Goal: Transaction & Acquisition: Purchase product/service

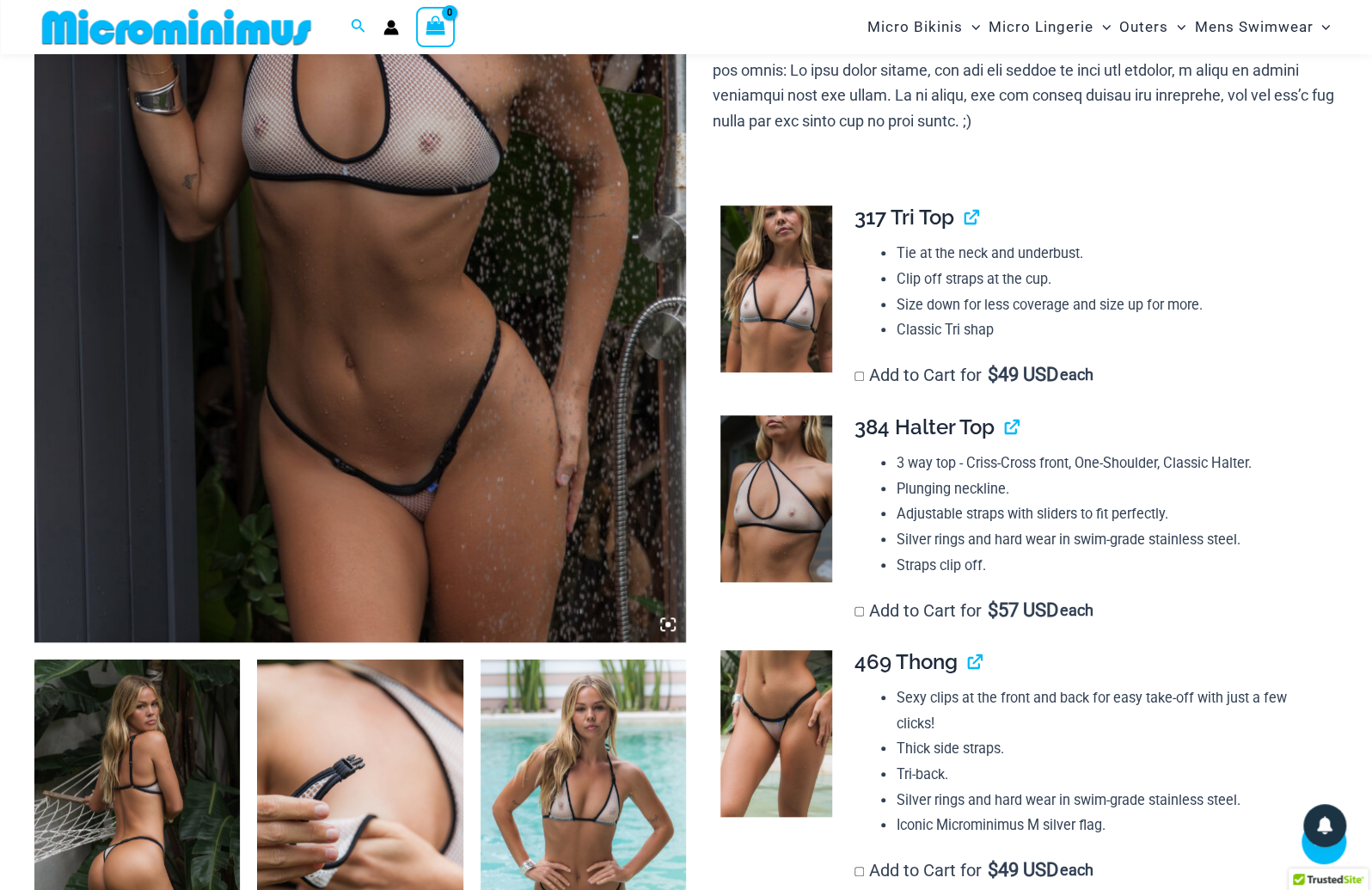
scroll to position [494, 0]
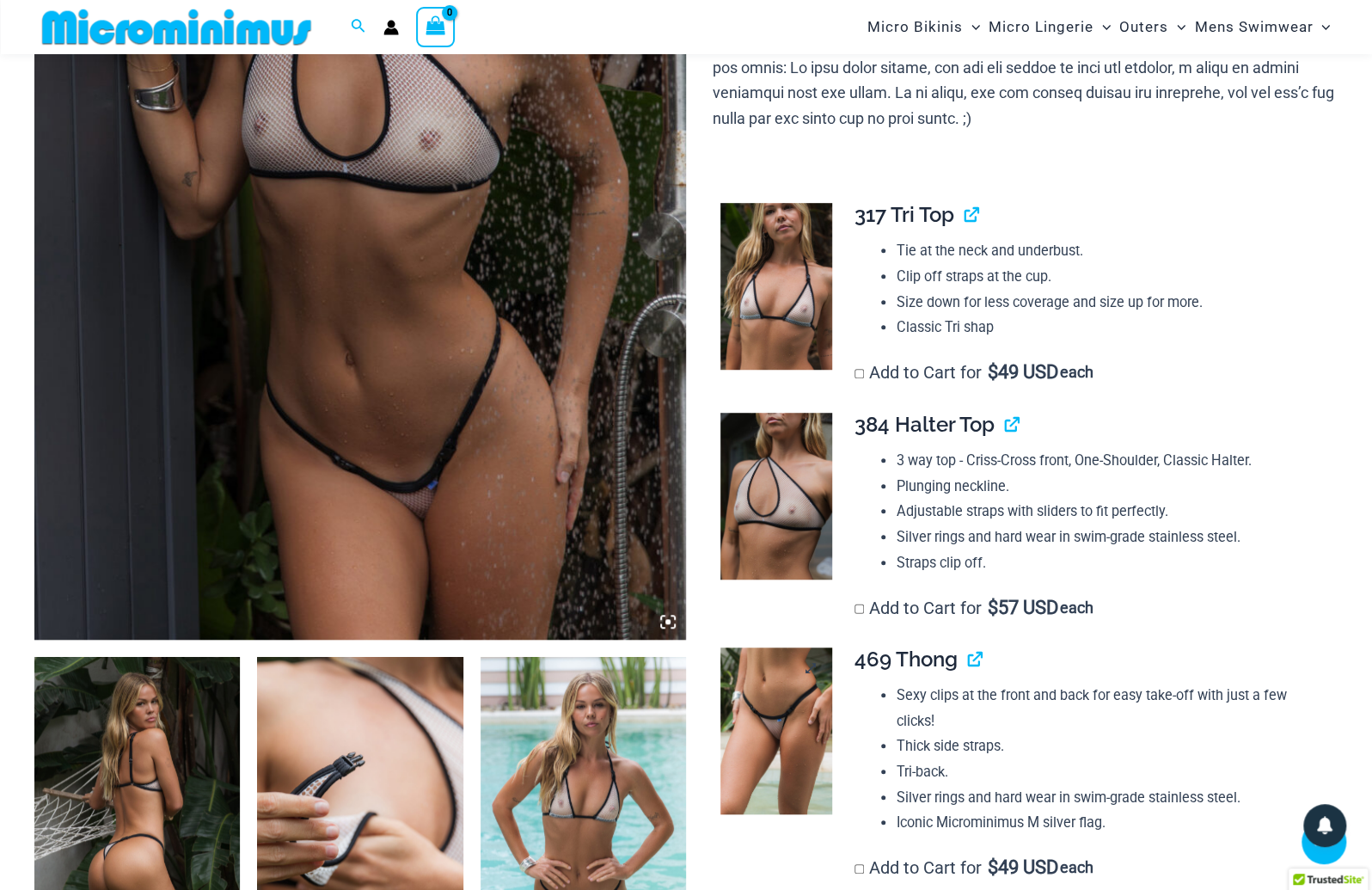
click at [774, 704] on img at bounding box center [776, 730] width 111 height 166
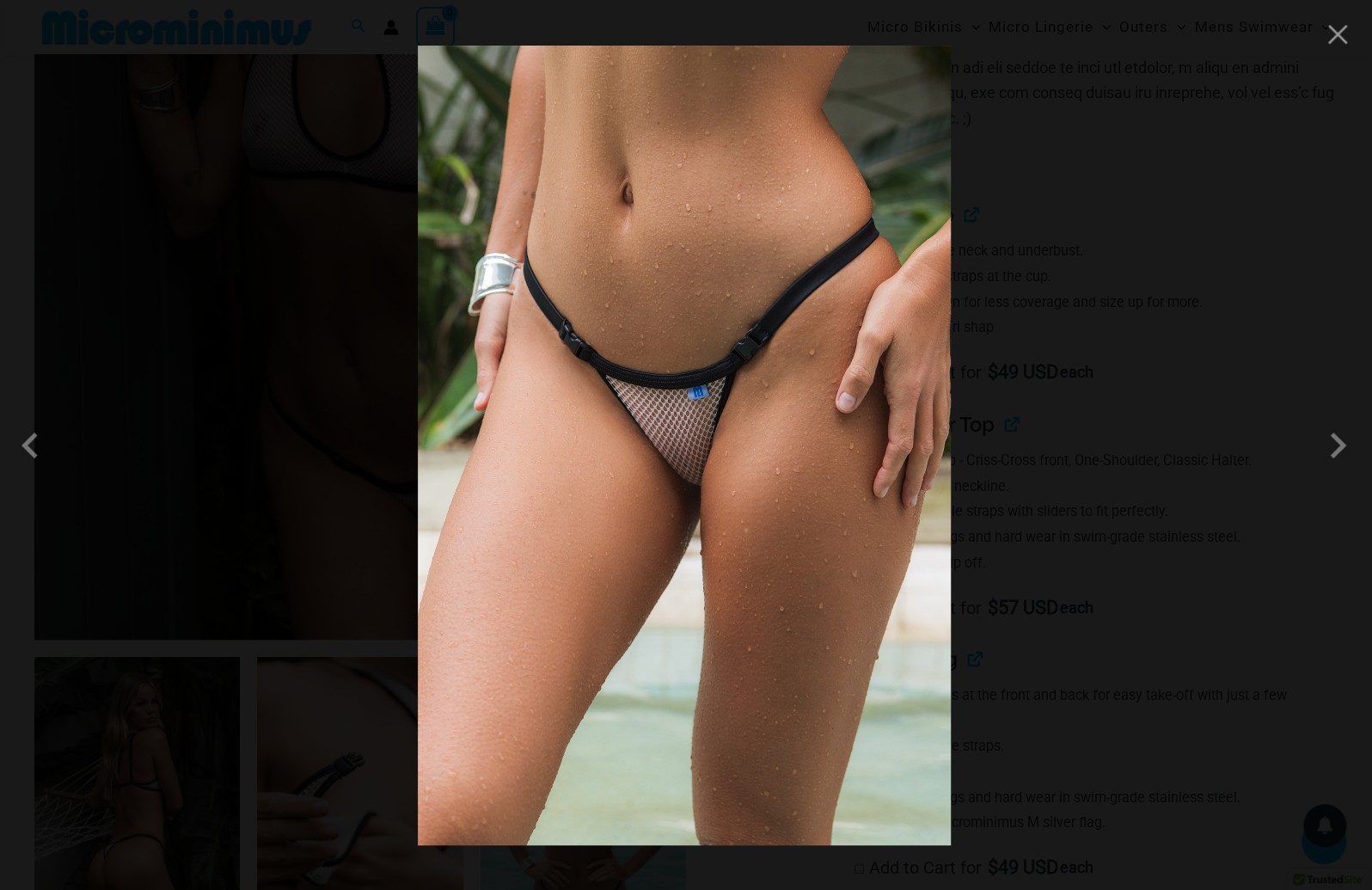
drag, startPoint x: 826, startPoint y: 426, endPoint x: 1388, endPoint y: 592, distance: 586.0
click at [1336, 444] on span at bounding box center [1337, 445] width 51 height 51
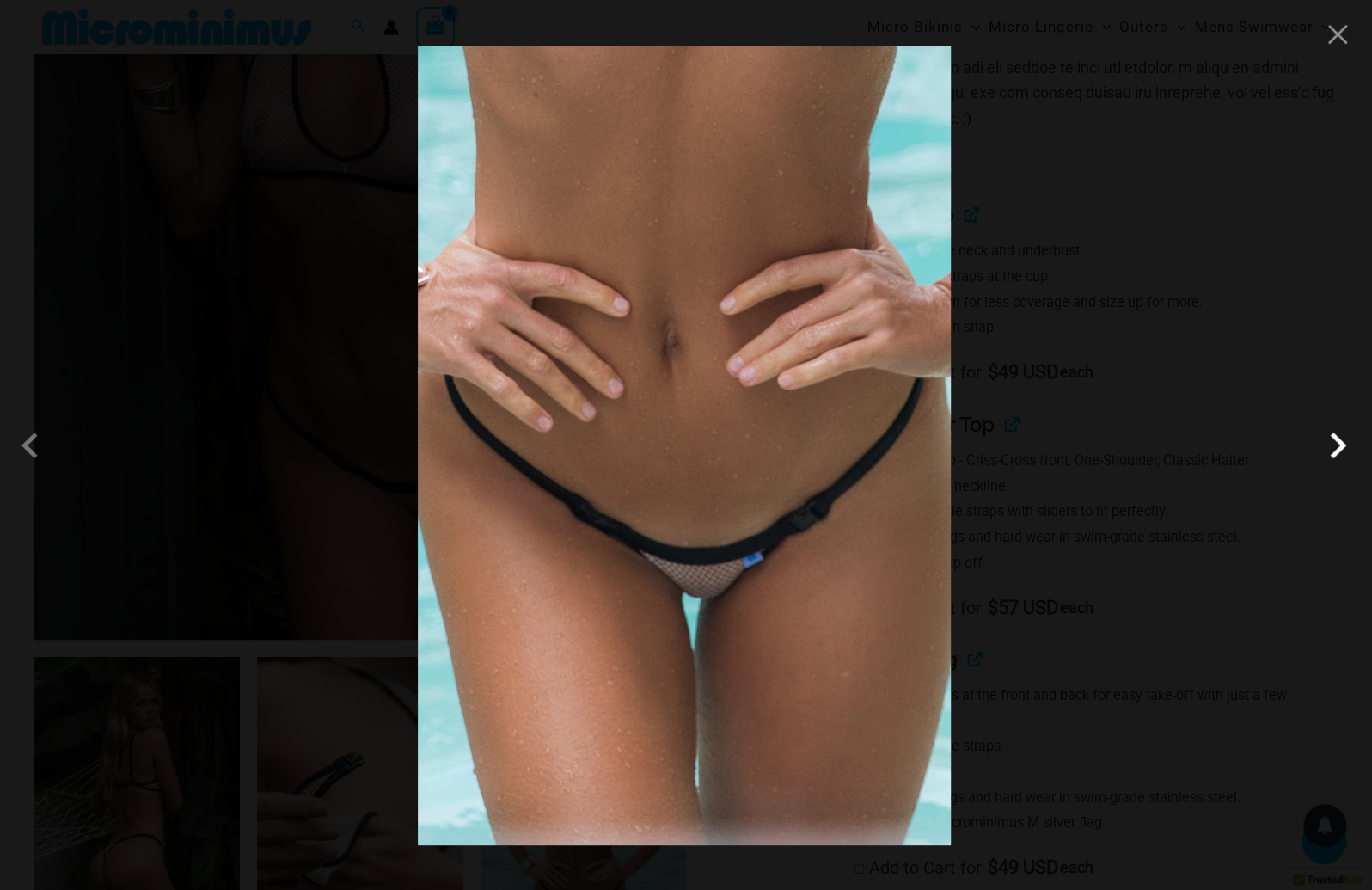
click at [1336, 444] on span at bounding box center [1337, 445] width 51 height 51
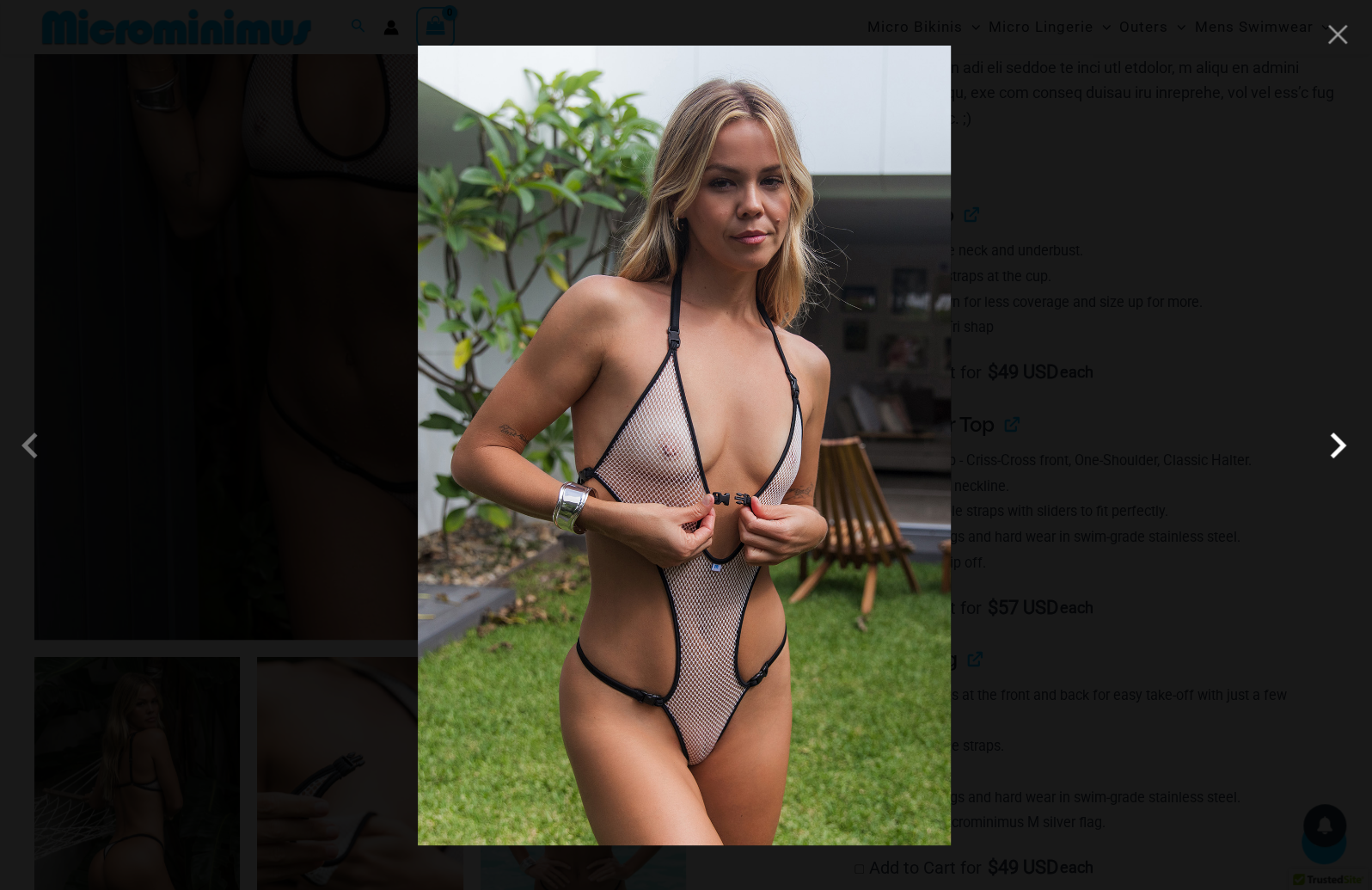
click at [1336, 444] on span at bounding box center [1337, 445] width 51 height 51
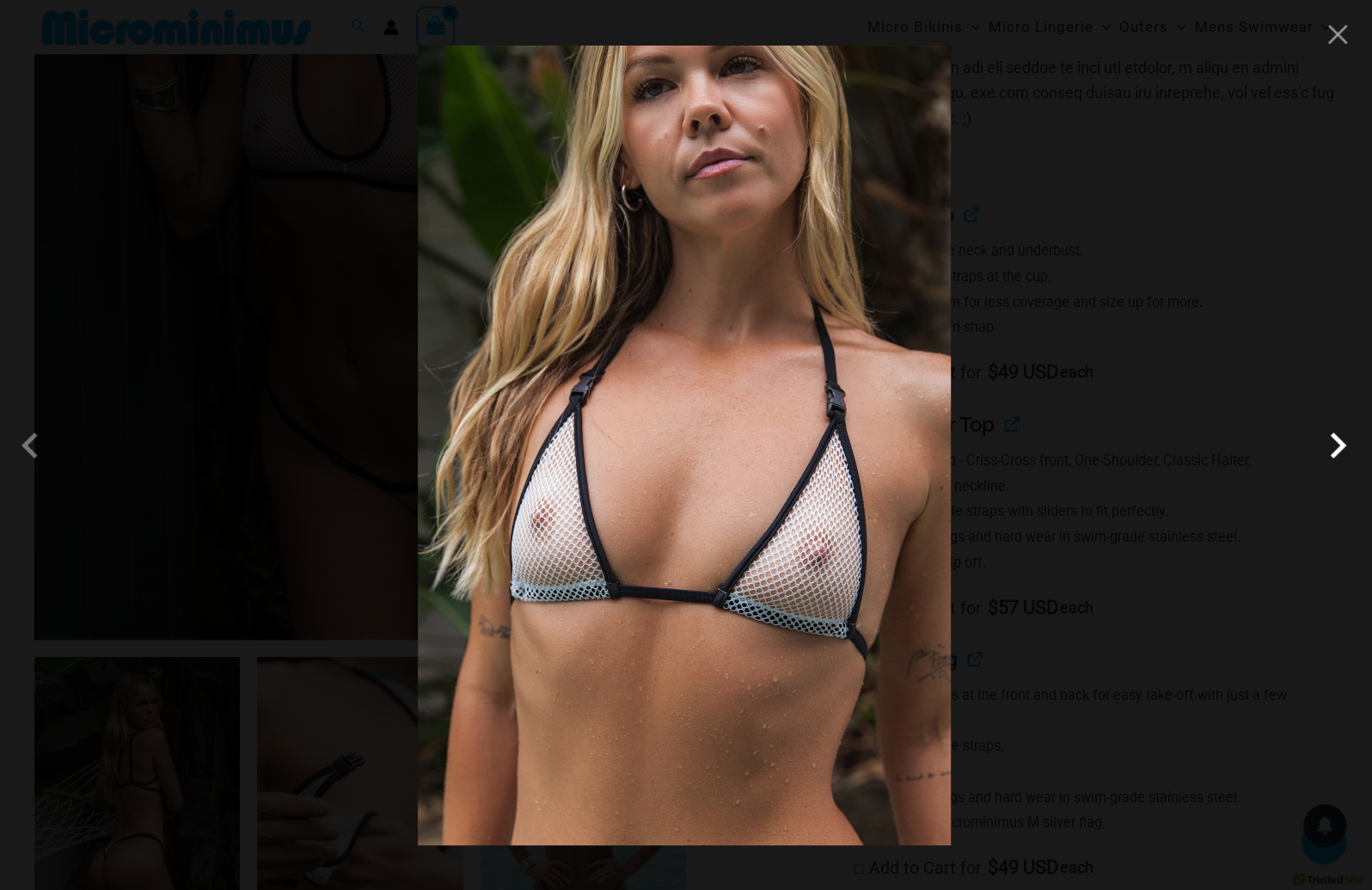
click at [1340, 448] on span at bounding box center [1337, 445] width 51 height 51
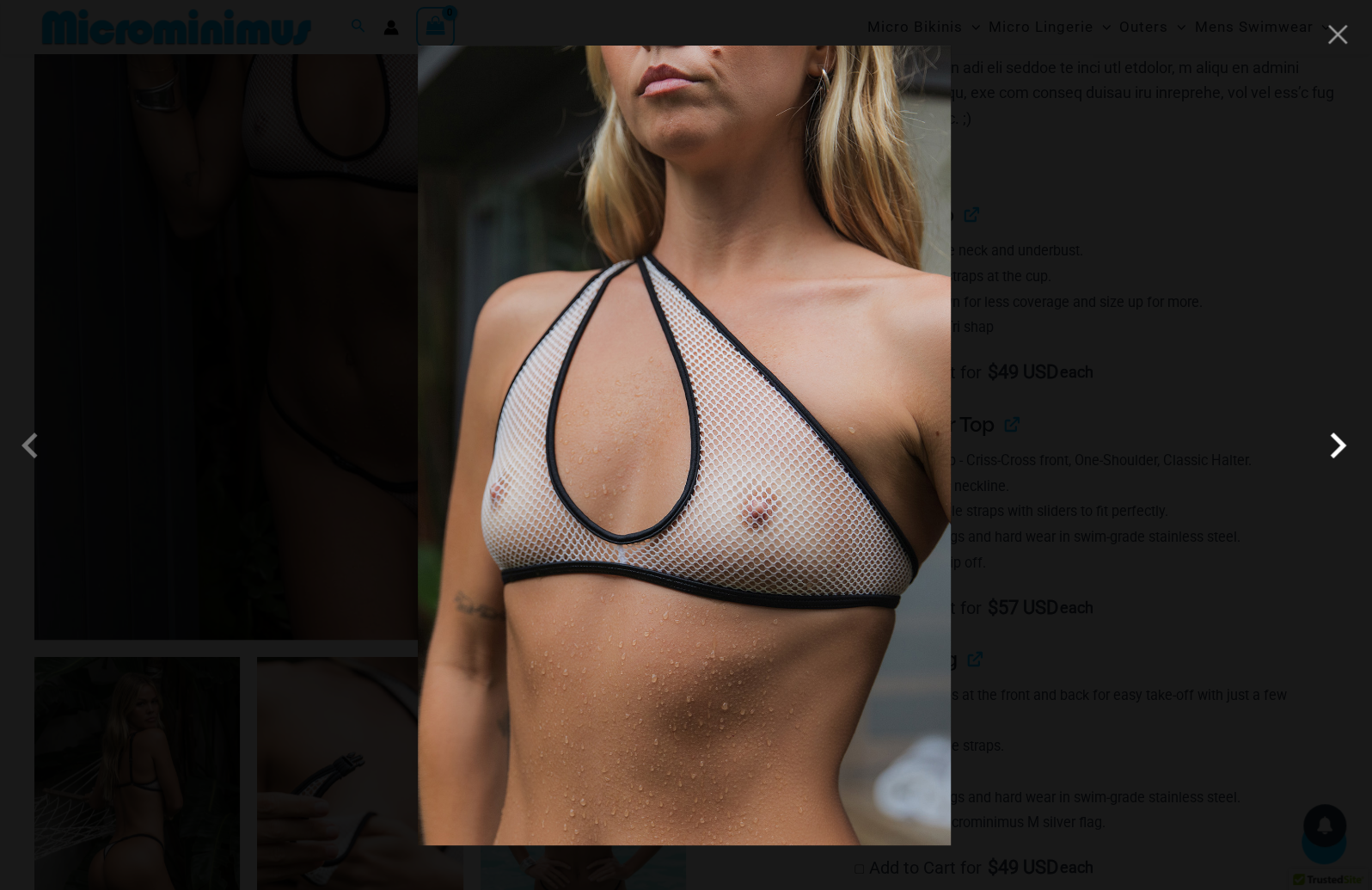
click at [1340, 448] on span at bounding box center [1337, 445] width 51 height 51
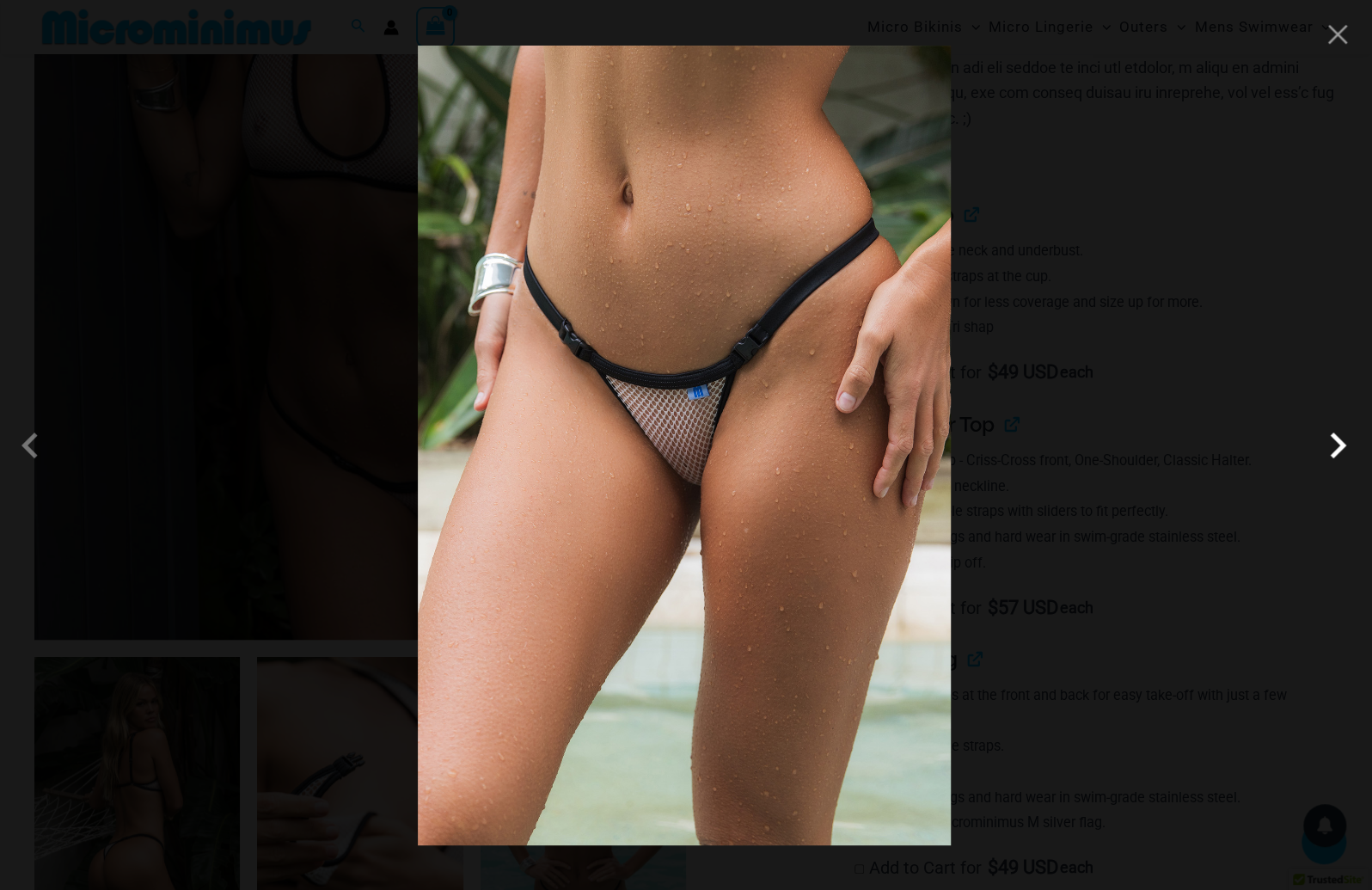
click at [1340, 448] on span at bounding box center [1337, 445] width 51 height 51
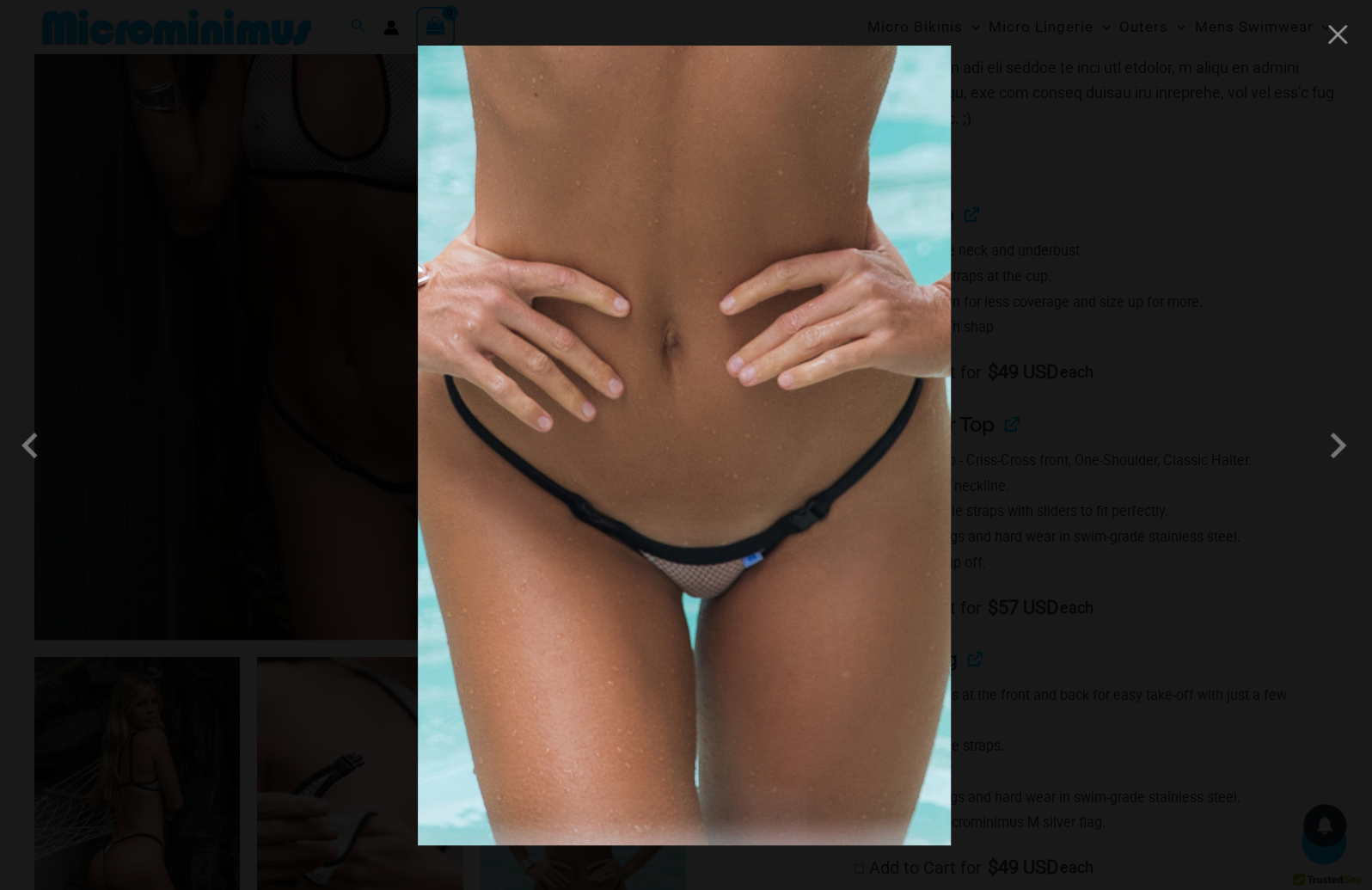
click at [1089, 564] on div at bounding box center [686, 445] width 1372 height 890
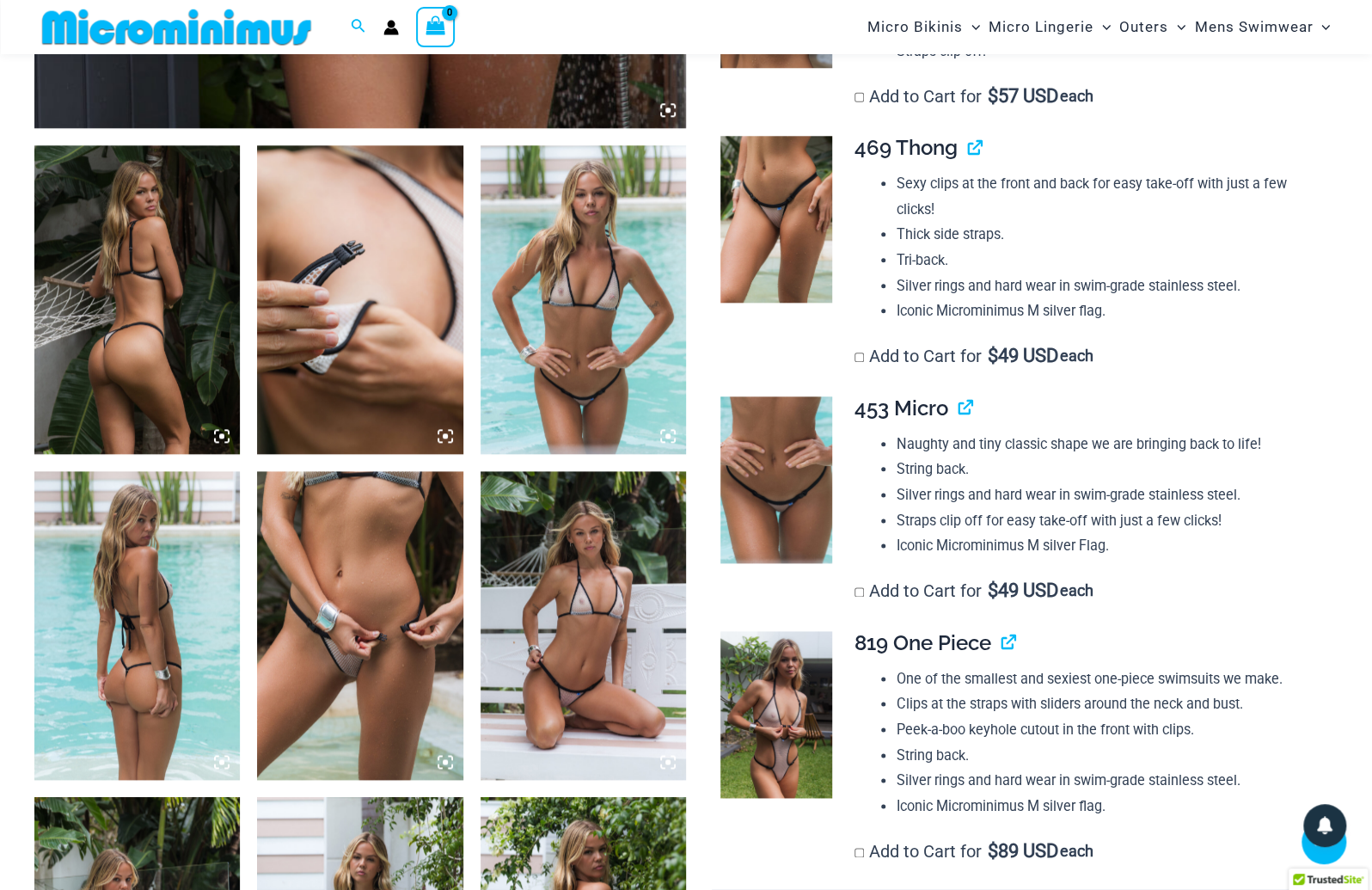
scroll to position [1008, 0]
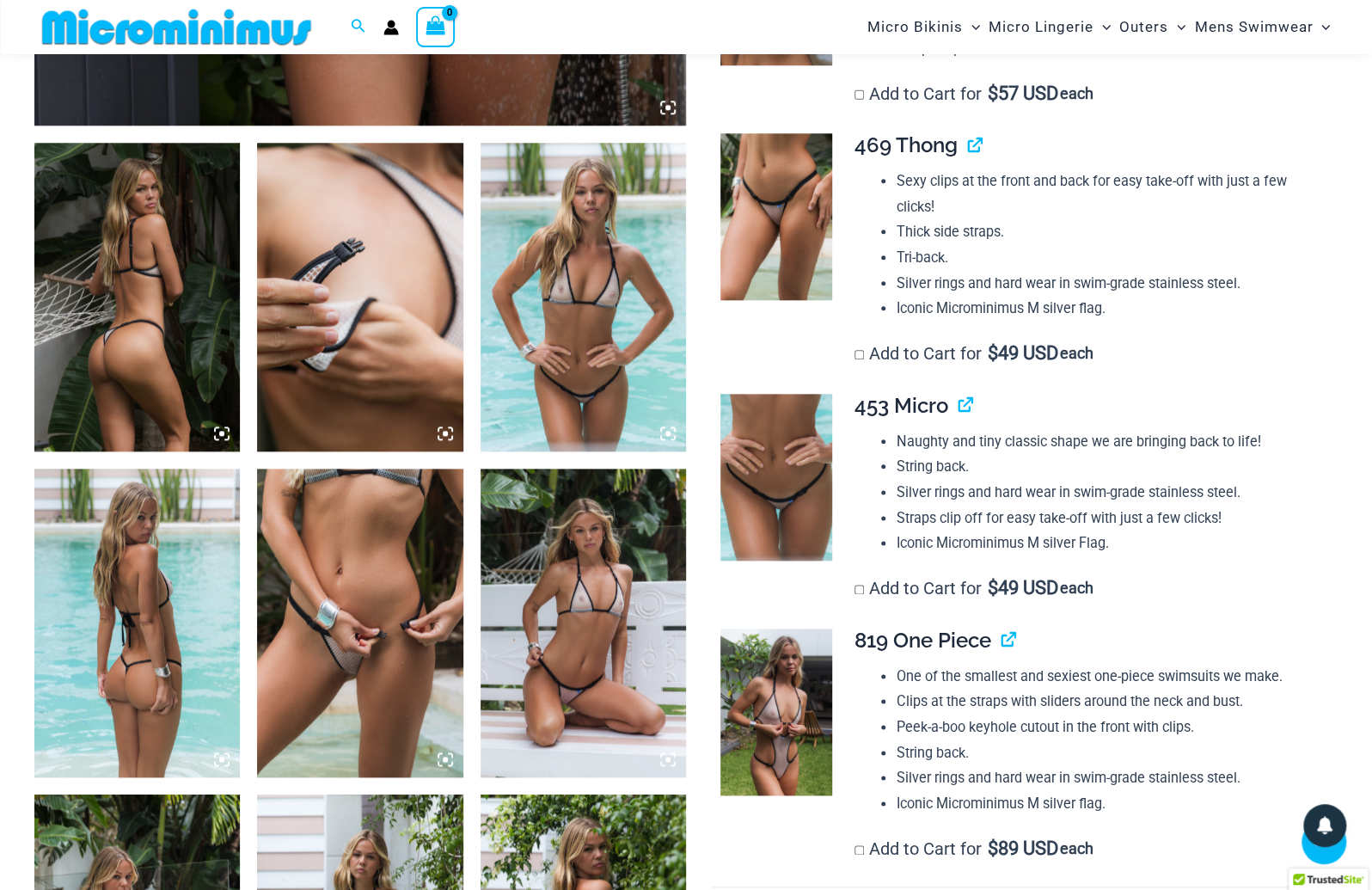
click at [366, 316] on img at bounding box center [360, 296] width 205 height 309
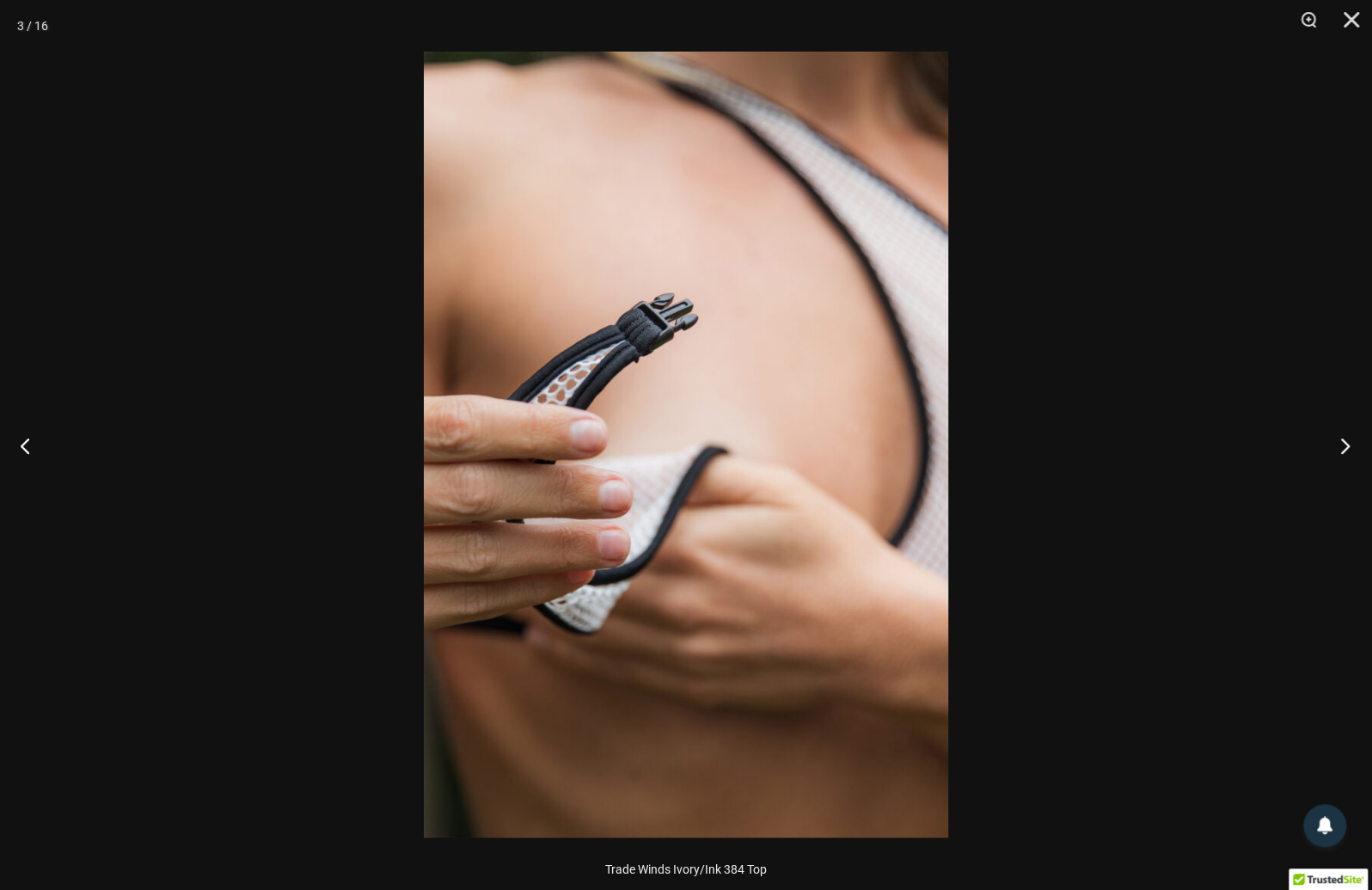
click at [1345, 451] on button "Next" at bounding box center [1339, 445] width 65 height 86
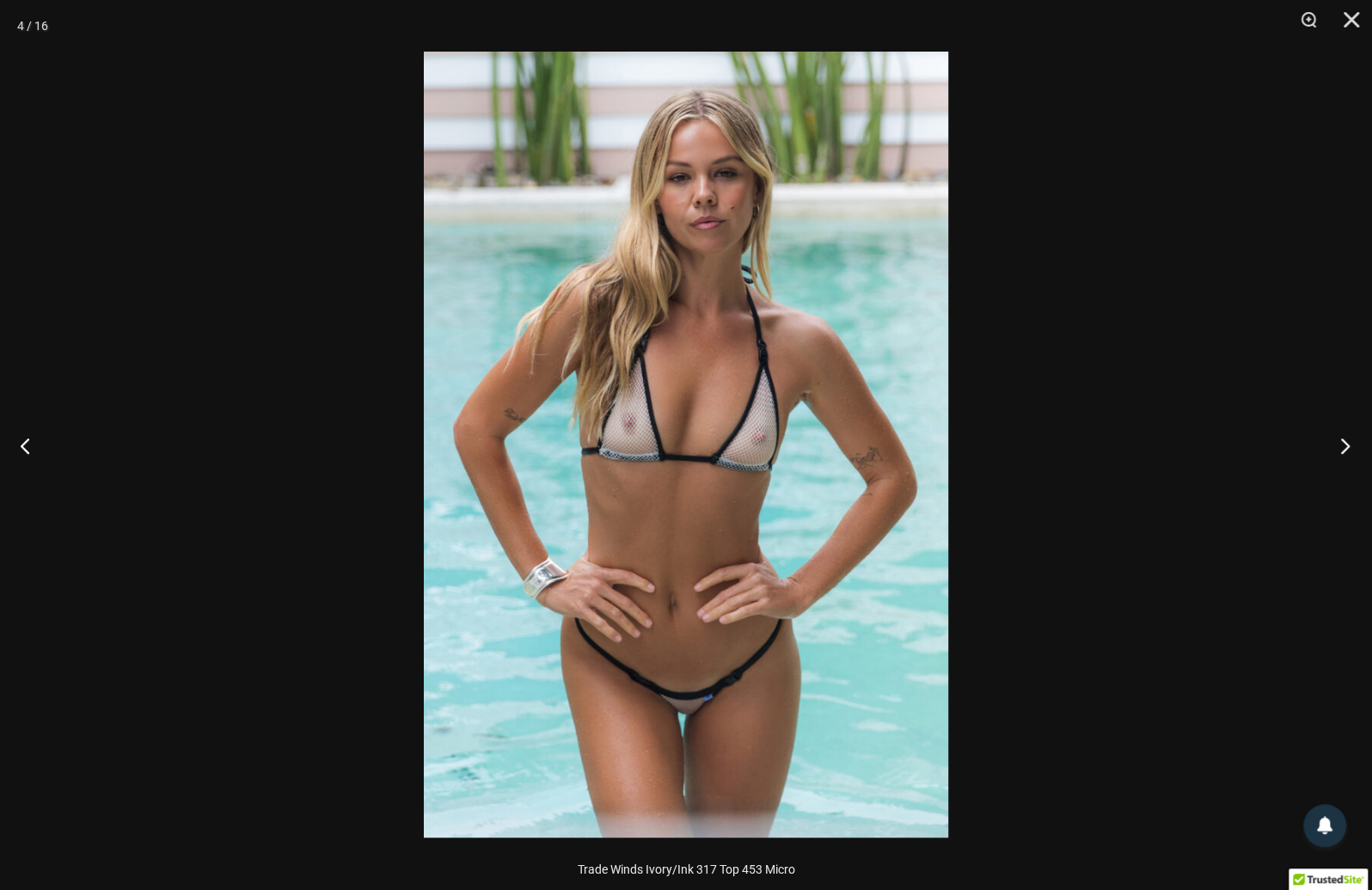
click at [1345, 451] on button "Next" at bounding box center [1339, 445] width 65 height 86
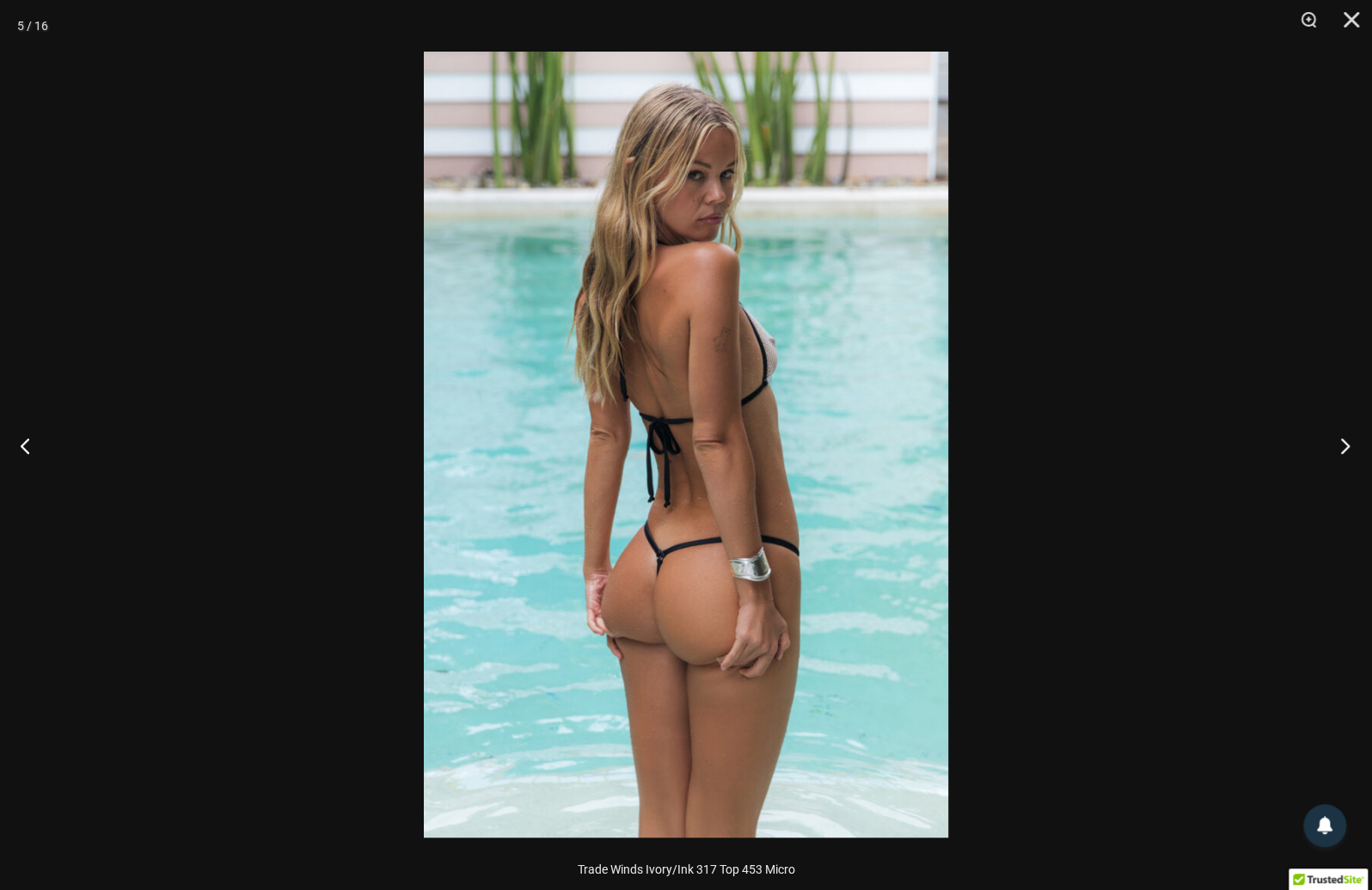
click at [1345, 451] on button "Next" at bounding box center [1339, 445] width 65 height 86
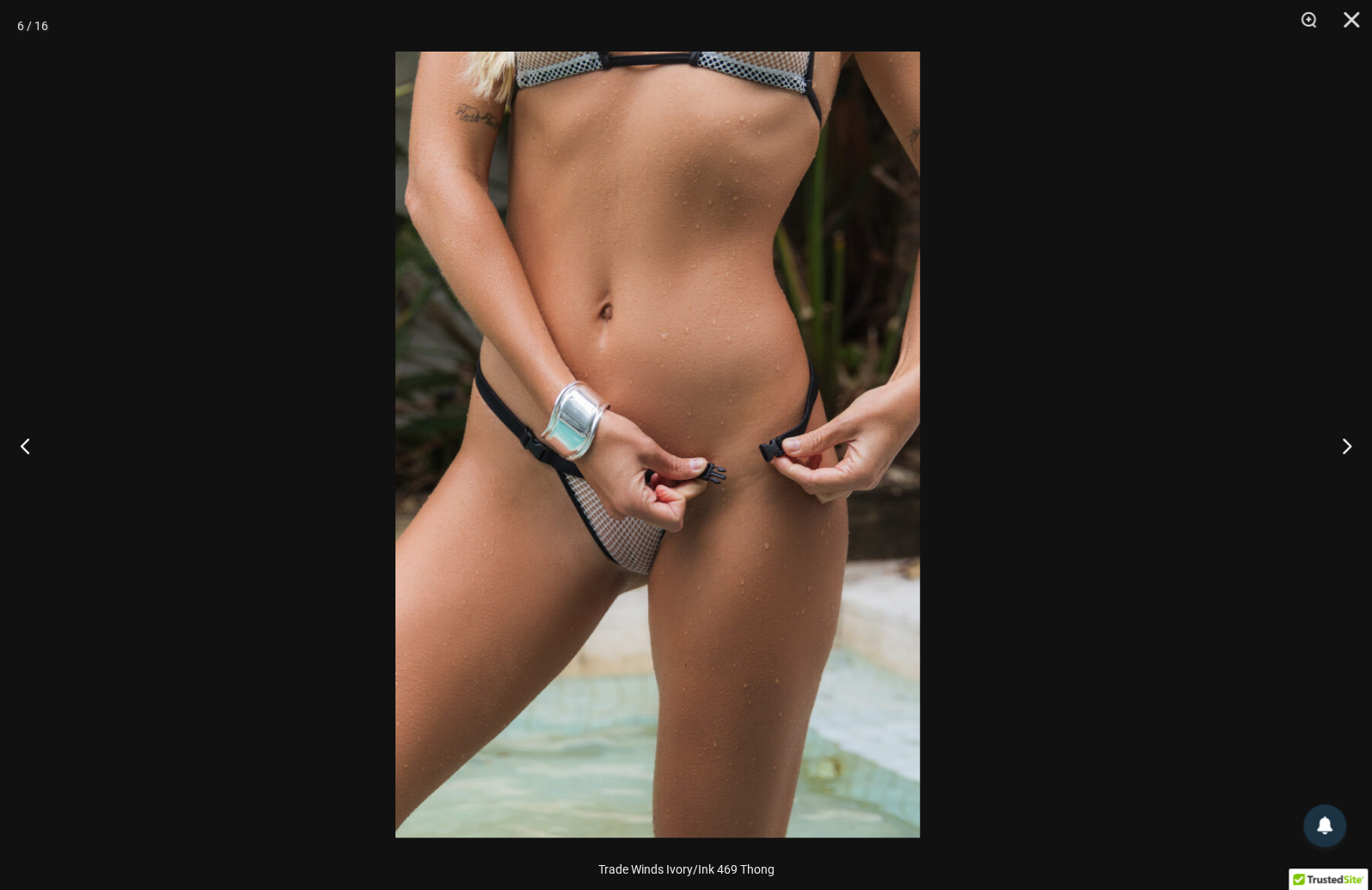
click at [849, 571] on img at bounding box center [658, 444] width 524 height 786
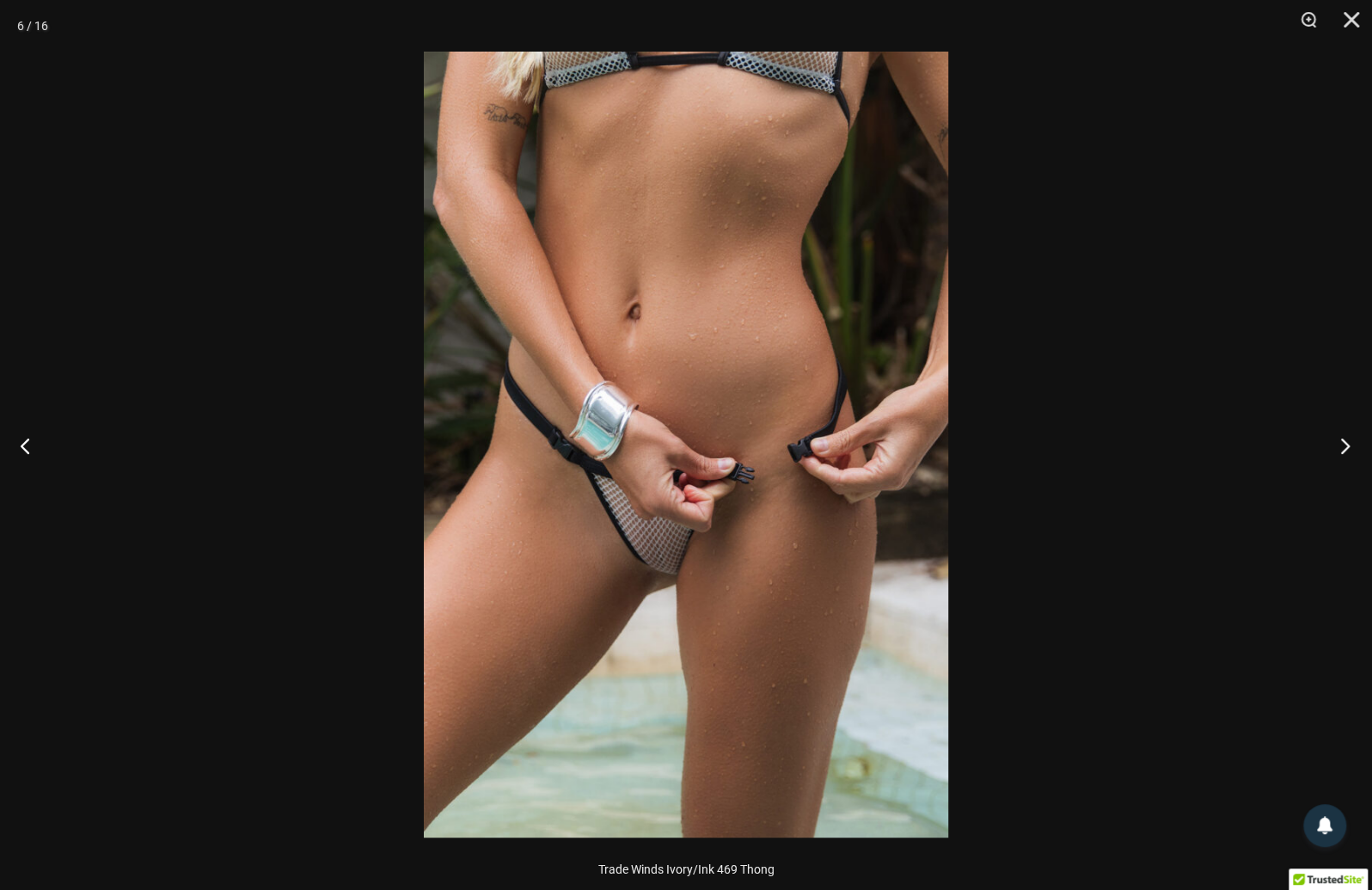
click at [1338, 446] on button "Next" at bounding box center [1339, 445] width 65 height 86
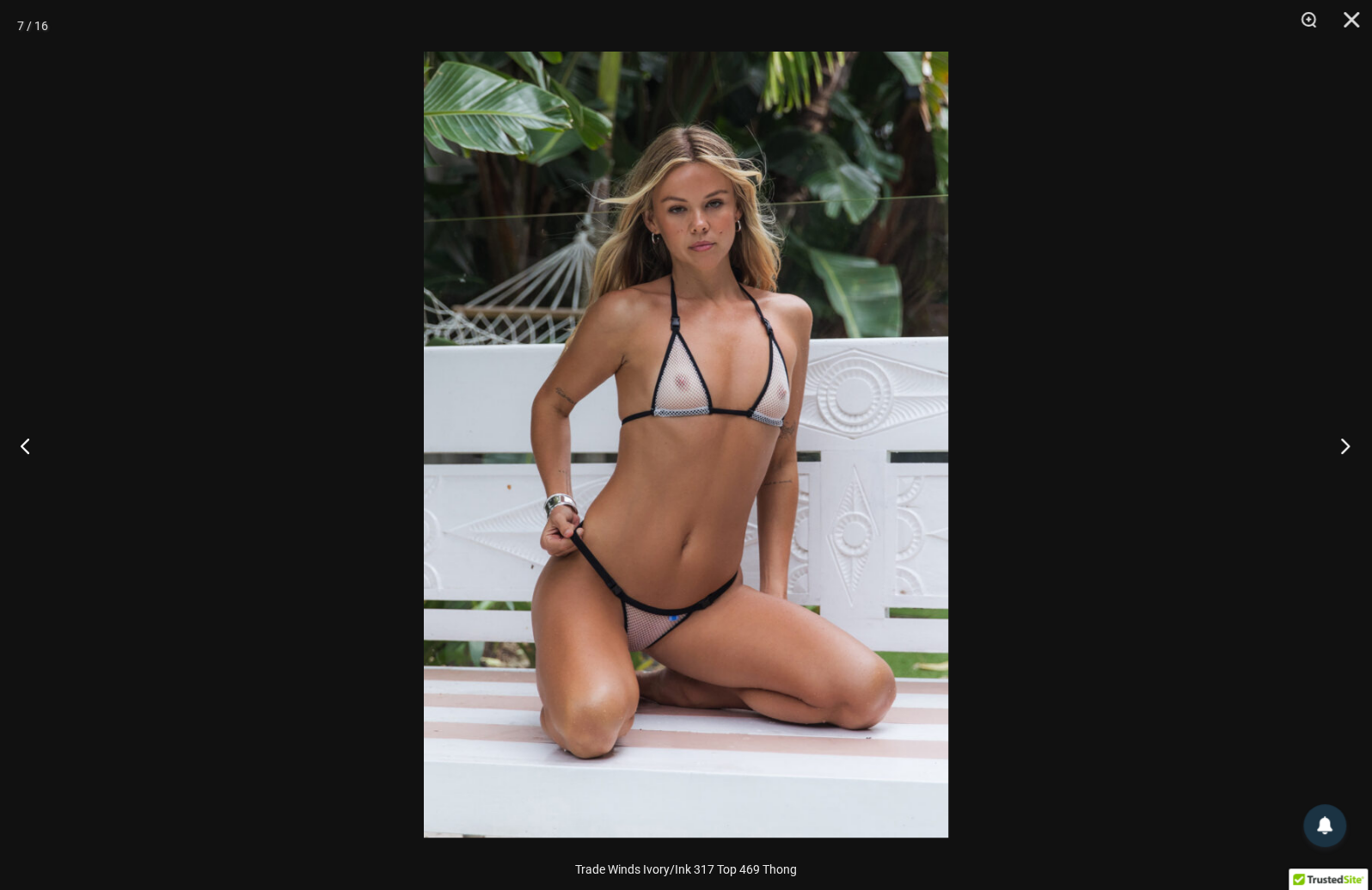
click at [1335, 441] on button "Next" at bounding box center [1339, 445] width 65 height 86
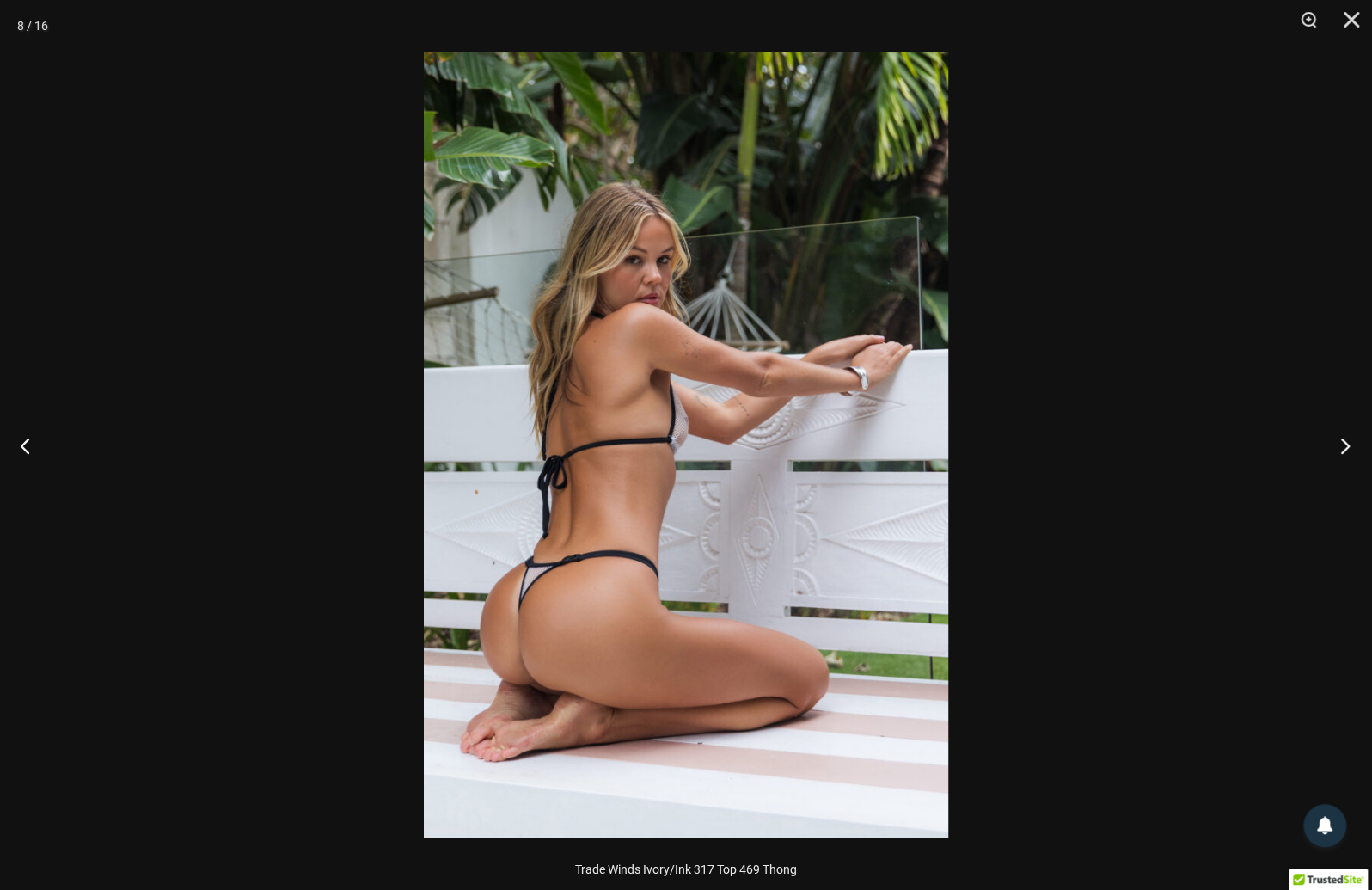
click at [1334, 441] on button "Next" at bounding box center [1339, 445] width 65 height 86
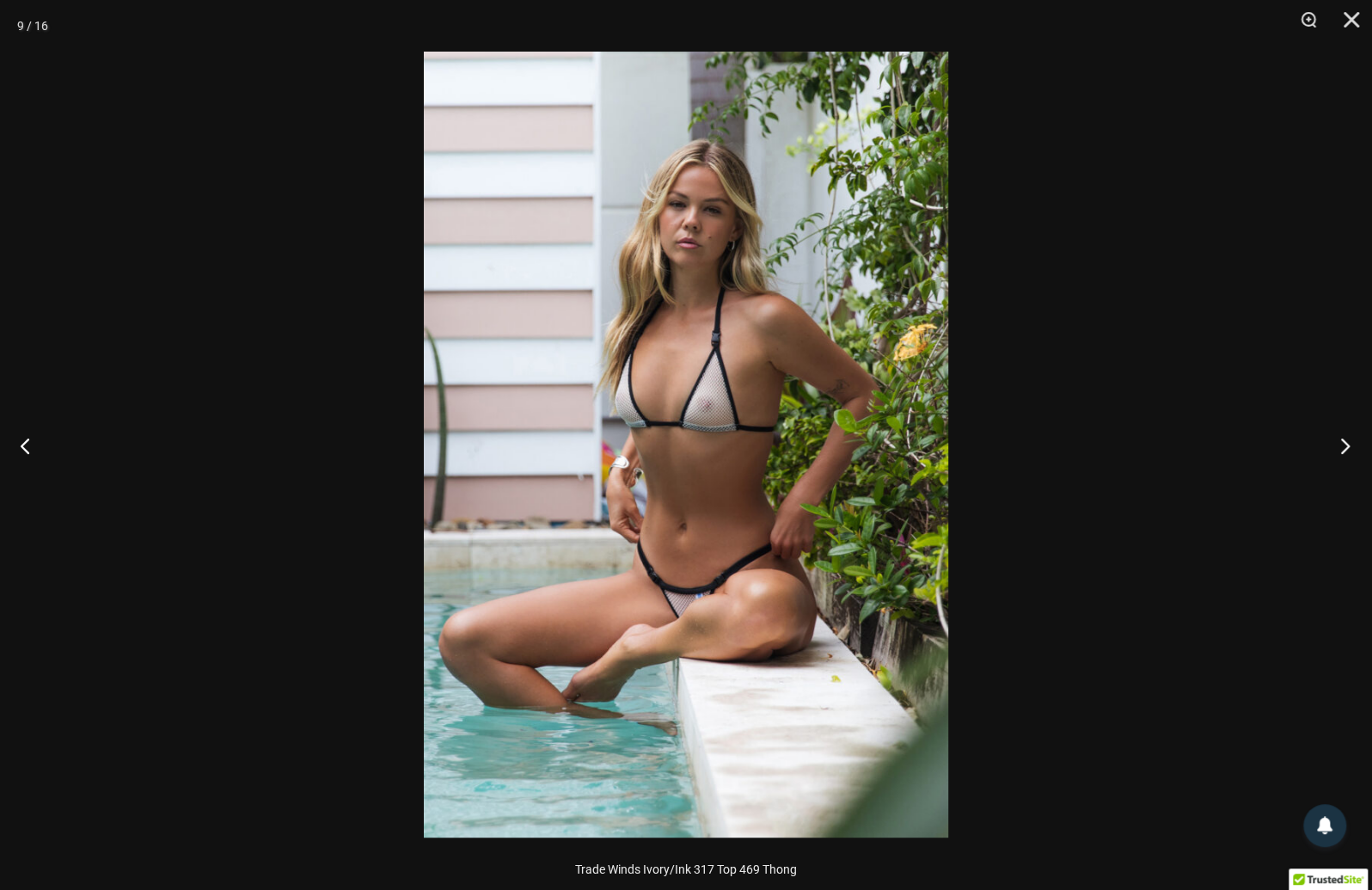
click at [1334, 441] on button "Next" at bounding box center [1339, 445] width 65 height 86
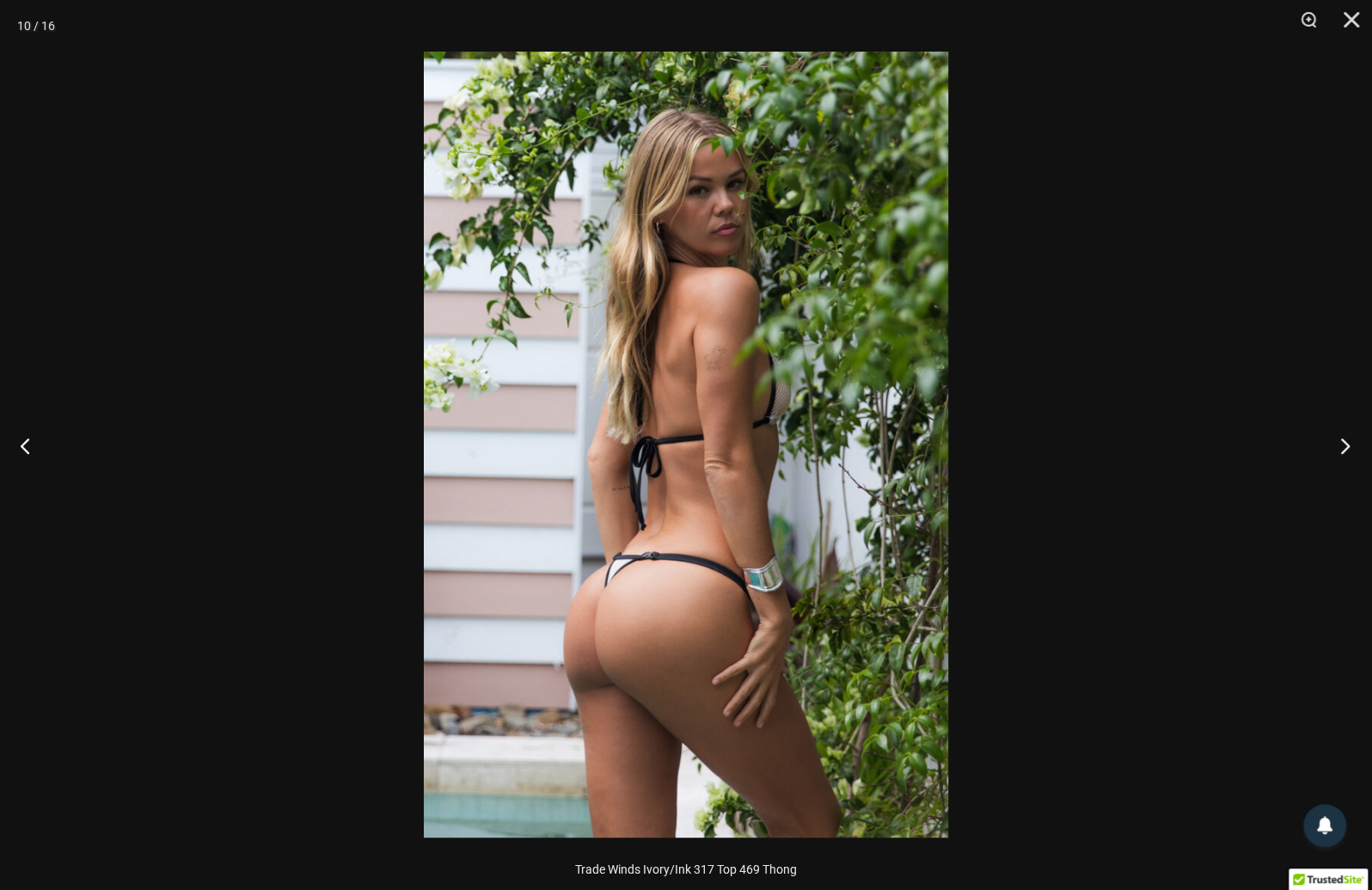
click at [1334, 441] on button "Next" at bounding box center [1339, 445] width 65 height 86
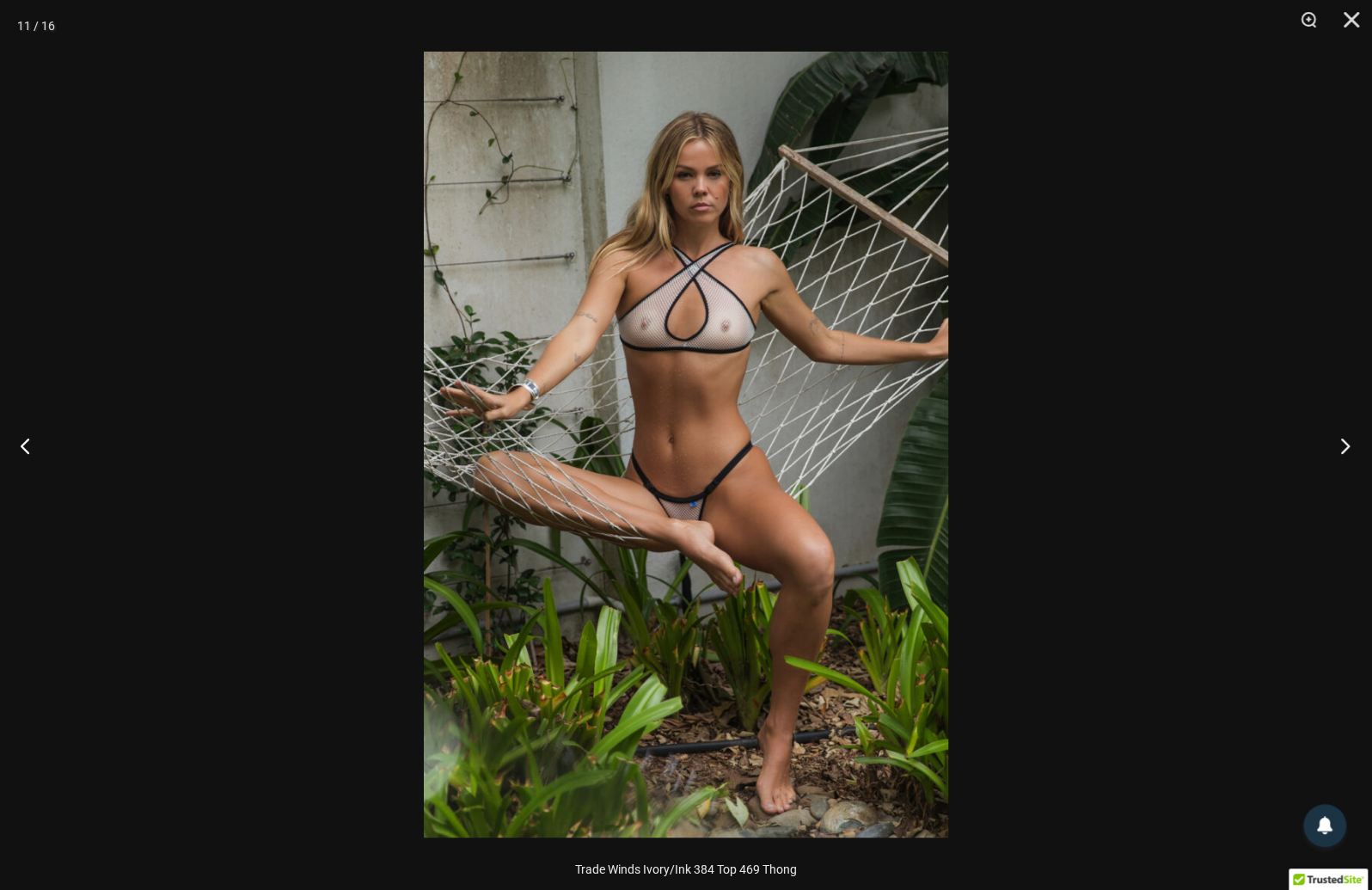
click at [1334, 441] on button "Next" at bounding box center [1339, 445] width 65 height 86
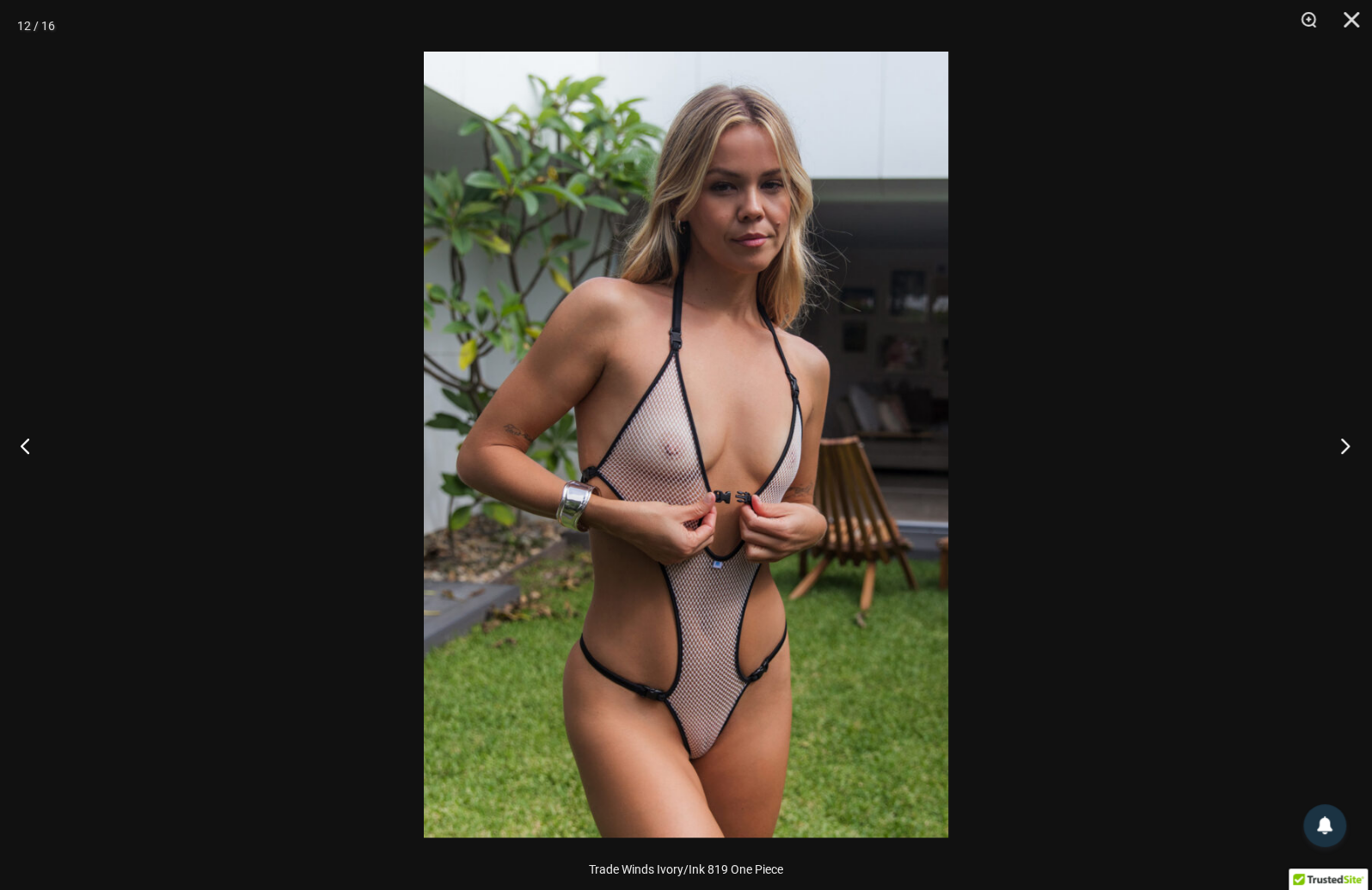
click at [1334, 441] on button "Next" at bounding box center [1339, 445] width 65 height 86
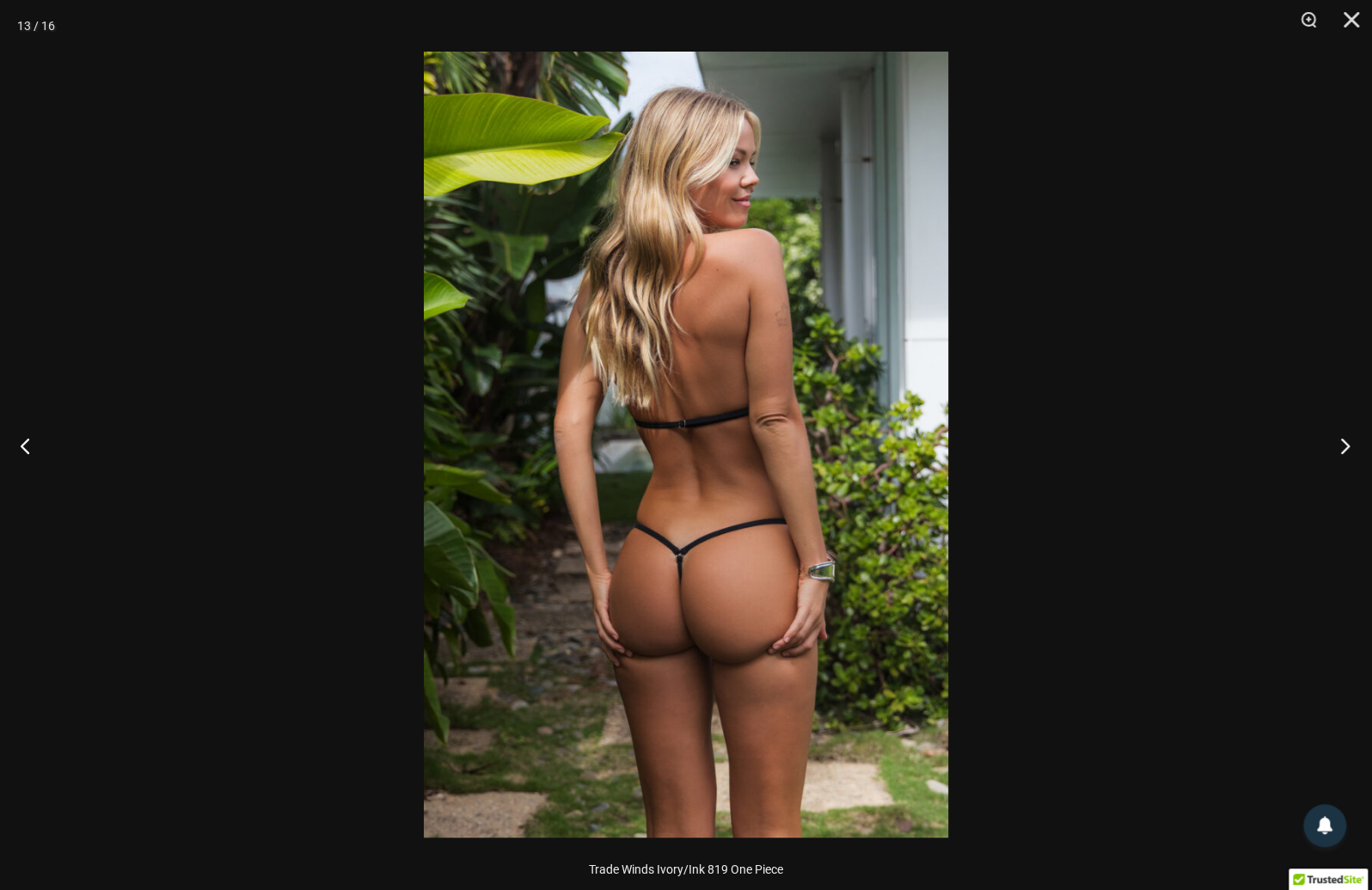
click at [1341, 451] on button "Next" at bounding box center [1339, 445] width 65 height 86
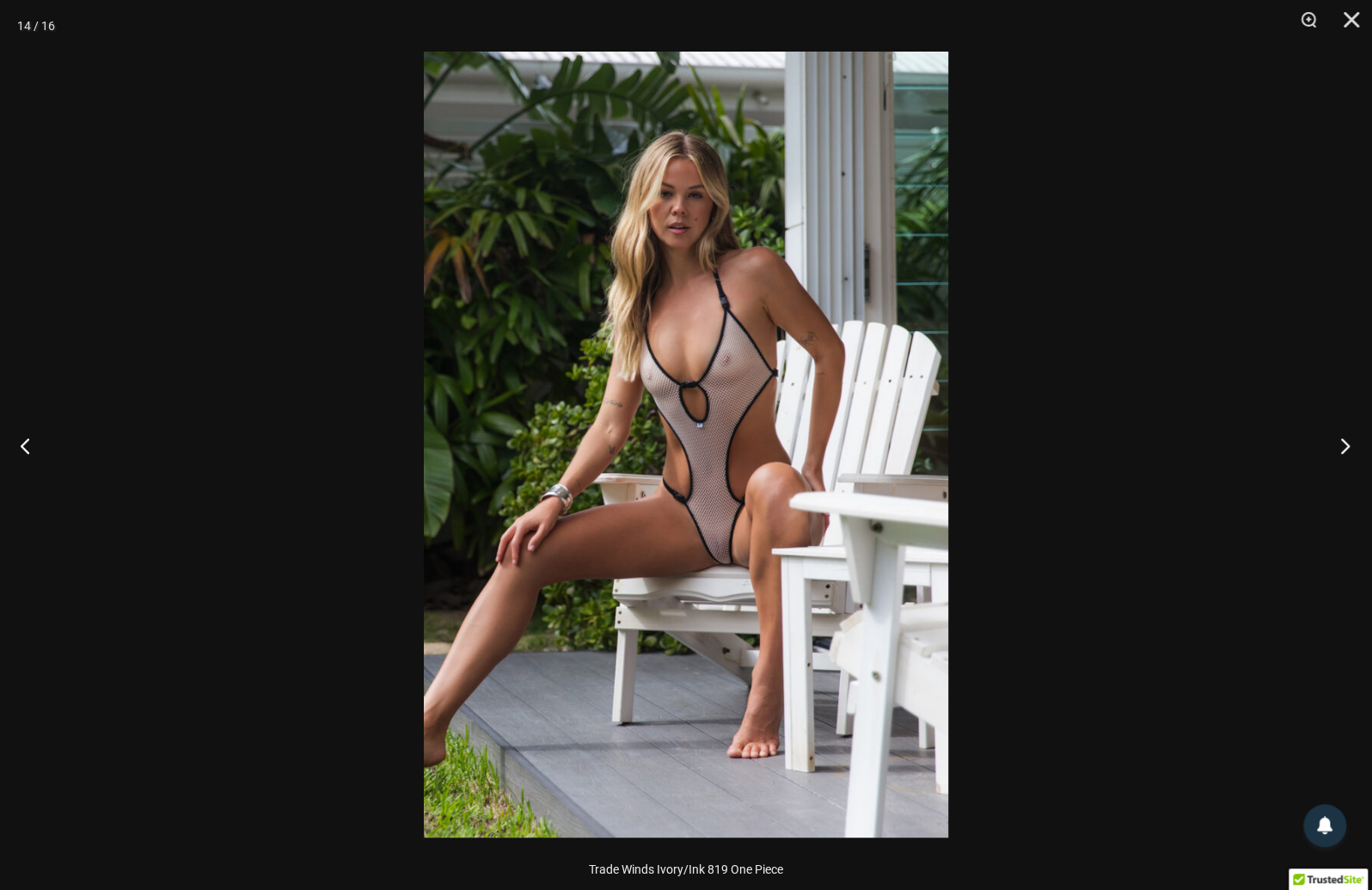
click at [1342, 444] on button "Next" at bounding box center [1339, 445] width 65 height 86
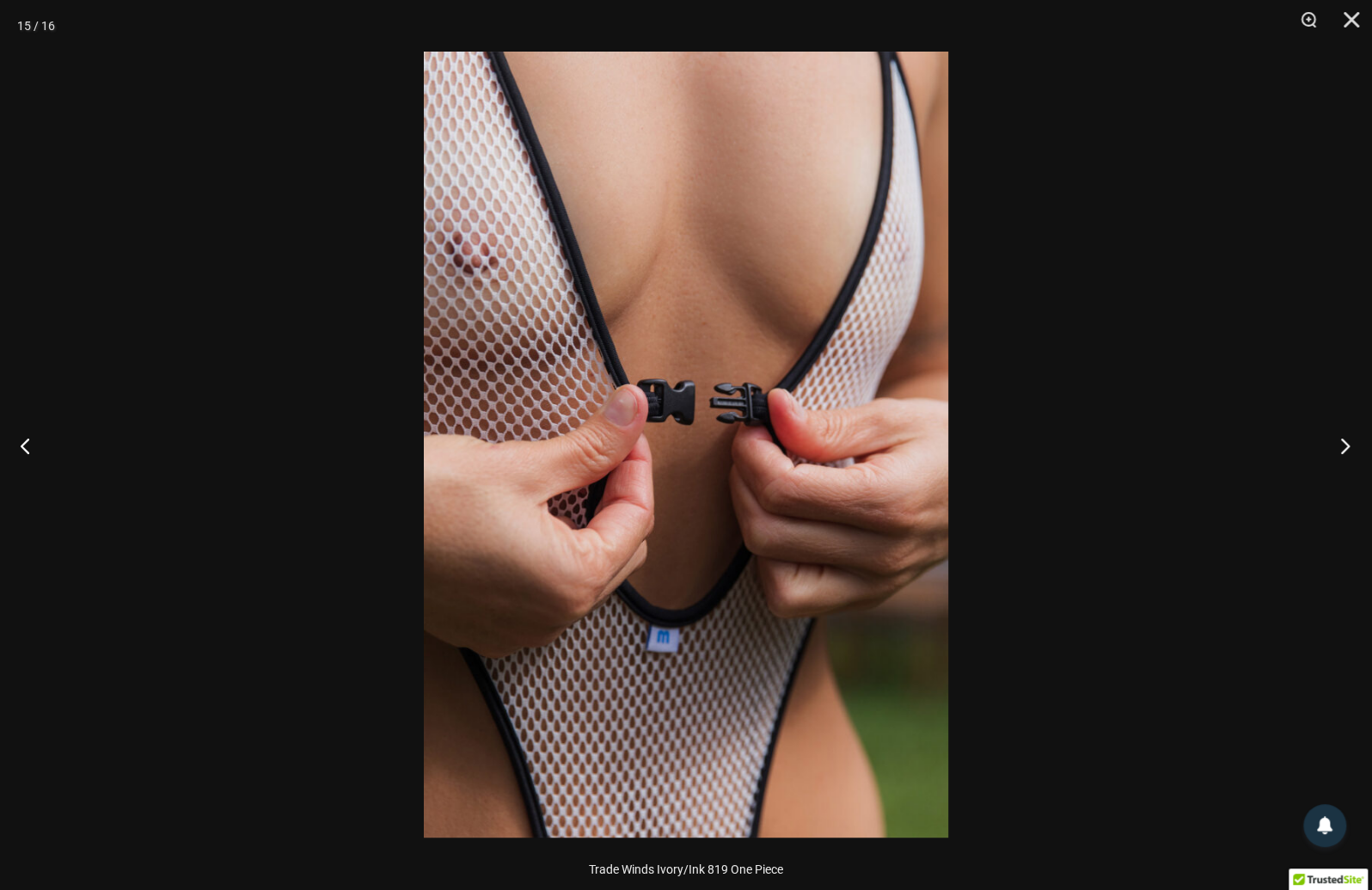
click at [1346, 443] on button "Next" at bounding box center [1339, 445] width 65 height 86
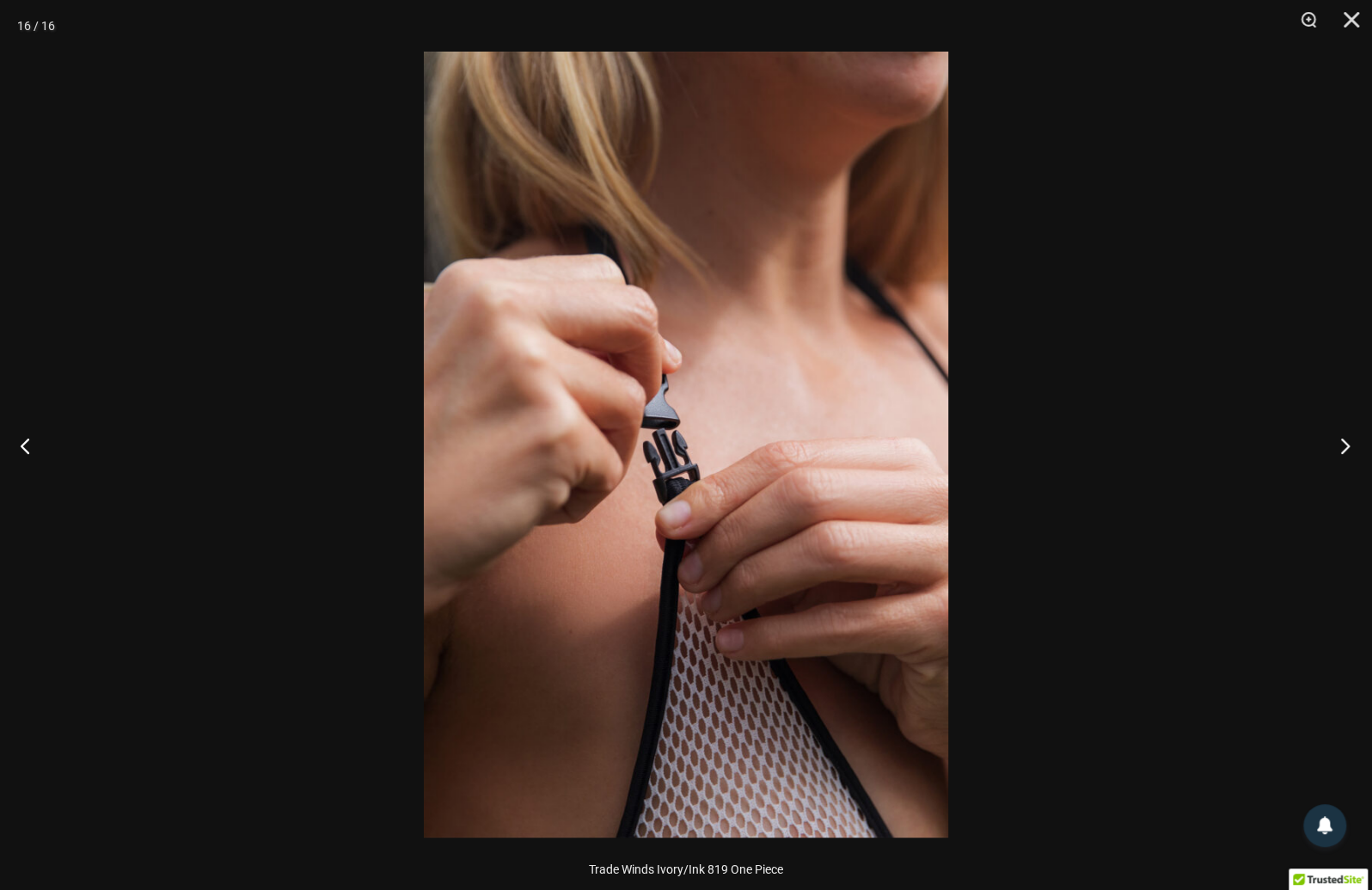
click at [1346, 443] on button "Next" at bounding box center [1339, 445] width 65 height 86
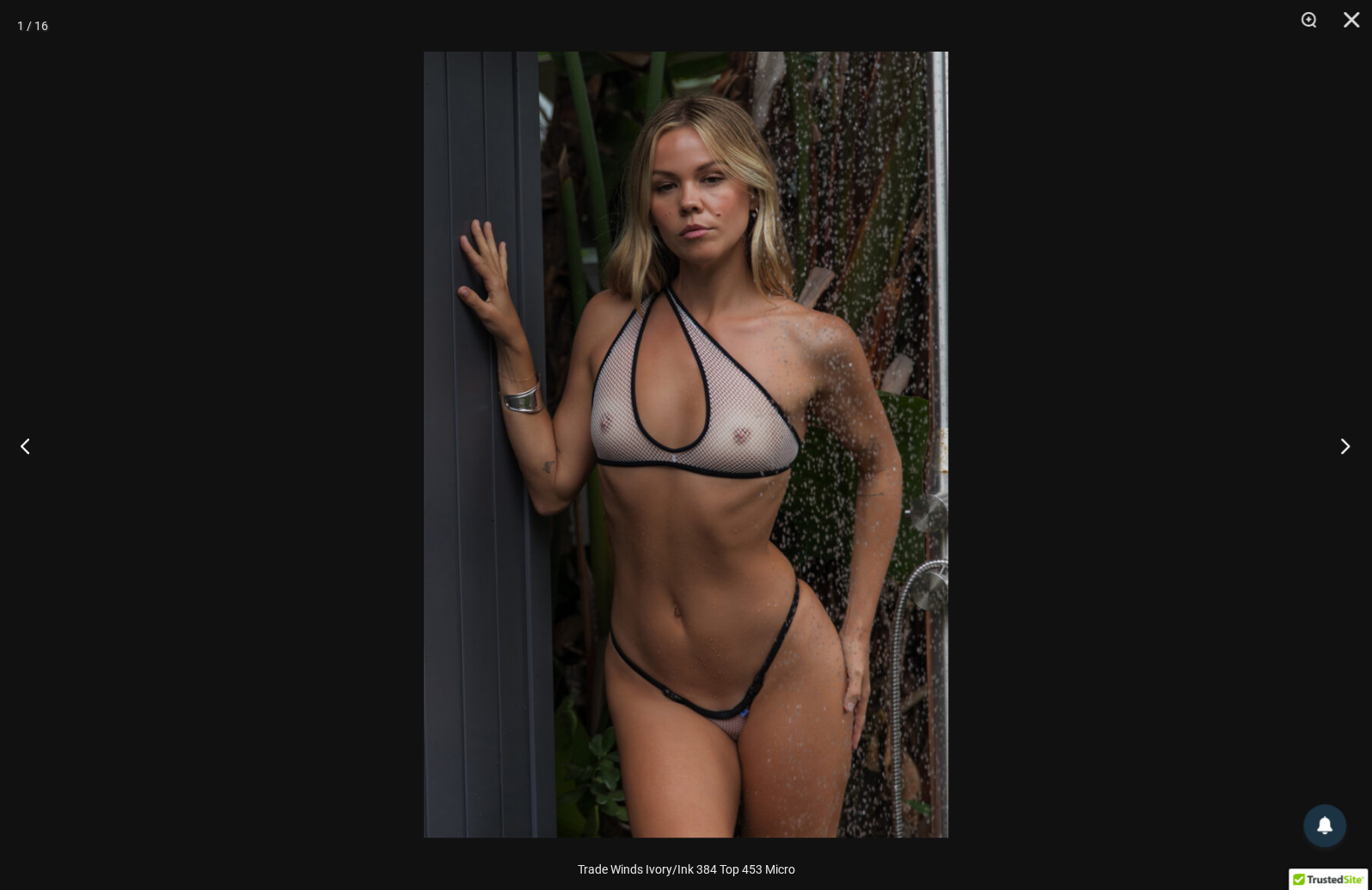
click at [1346, 443] on button "Next" at bounding box center [1339, 445] width 65 height 86
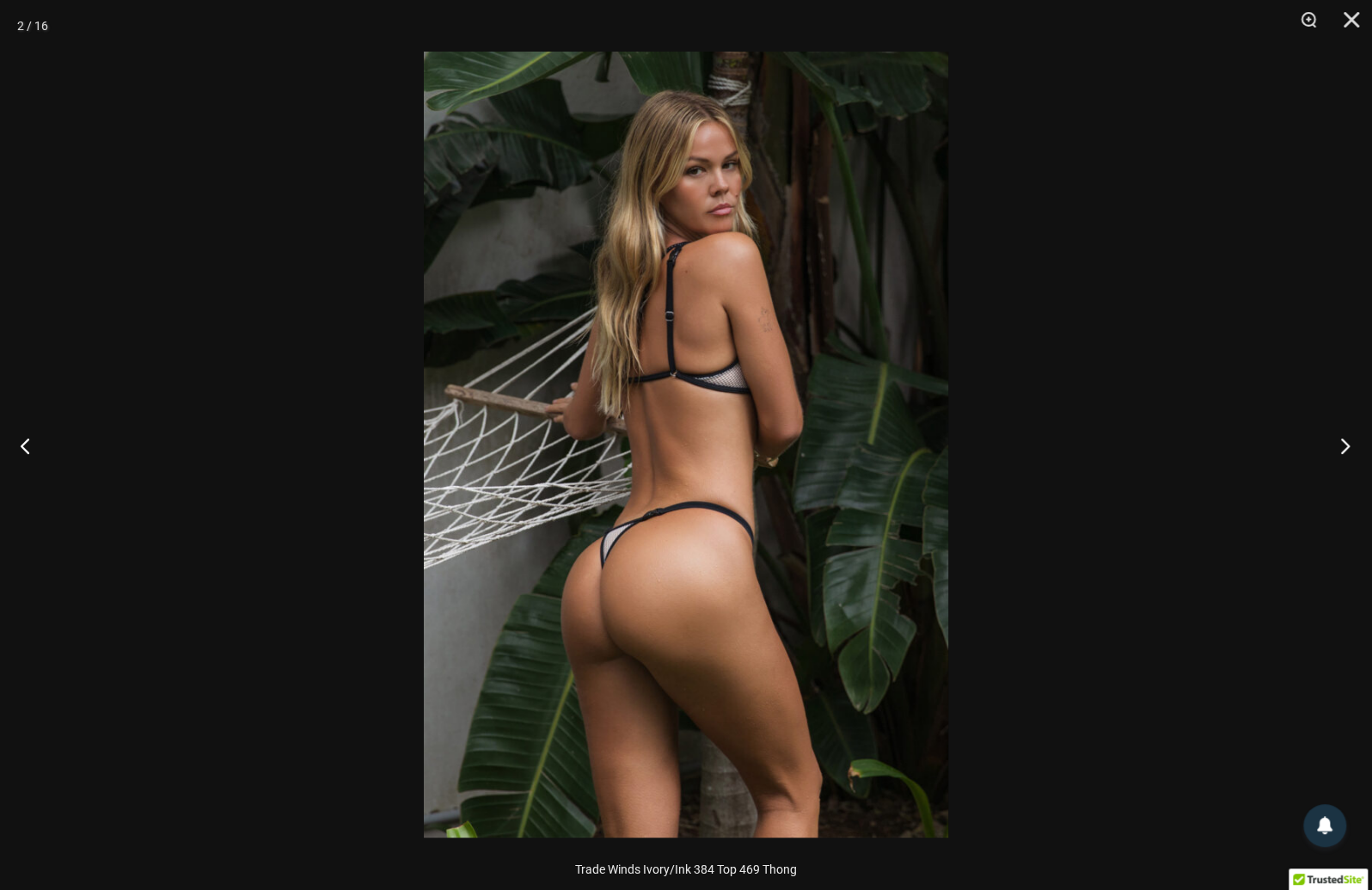
click at [1346, 443] on button "Next" at bounding box center [1339, 445] width 65 height 86
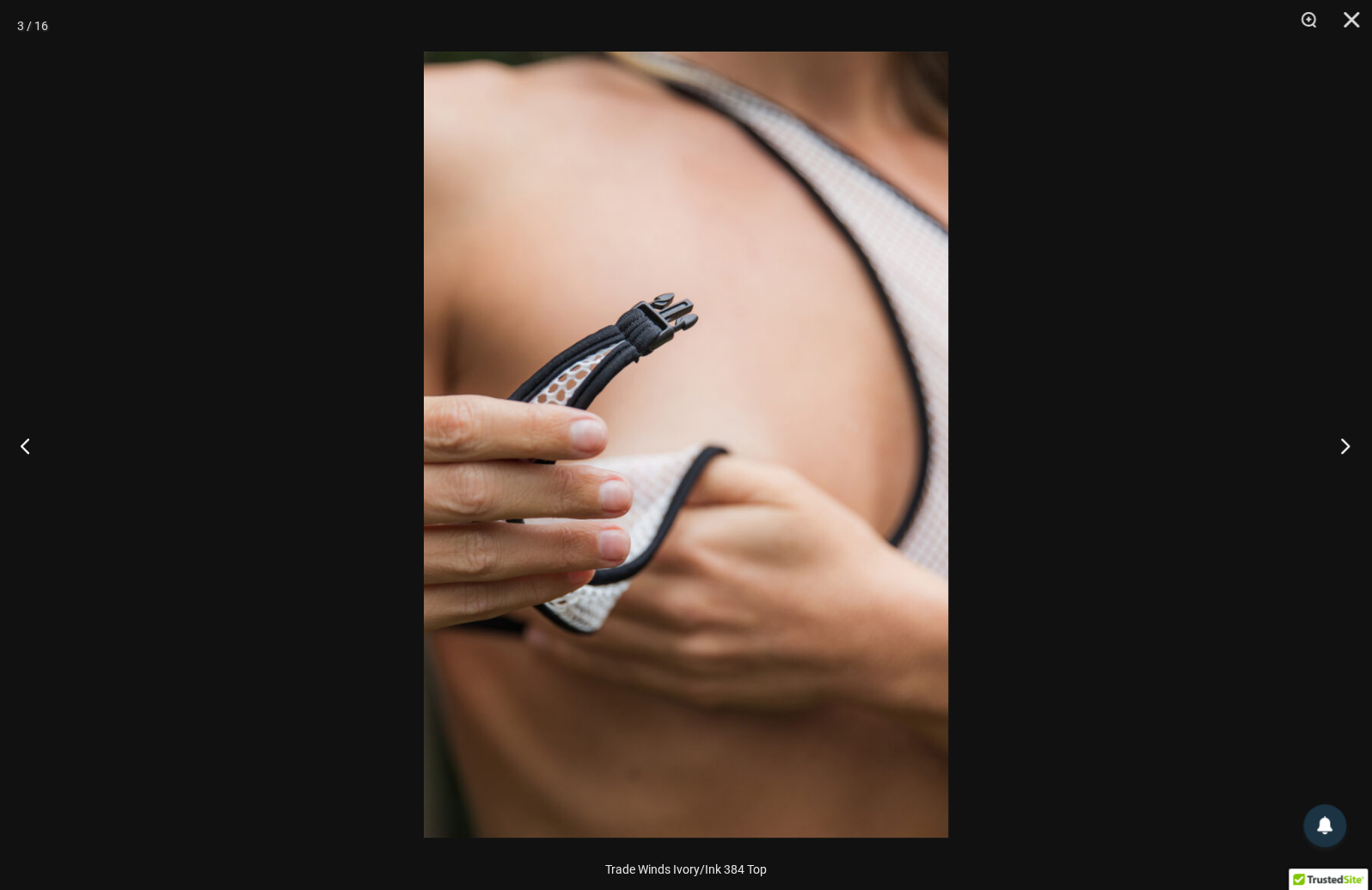
click at [1346, 443] on button "Next" at bounding box center [1339, 445] width 65 height 86
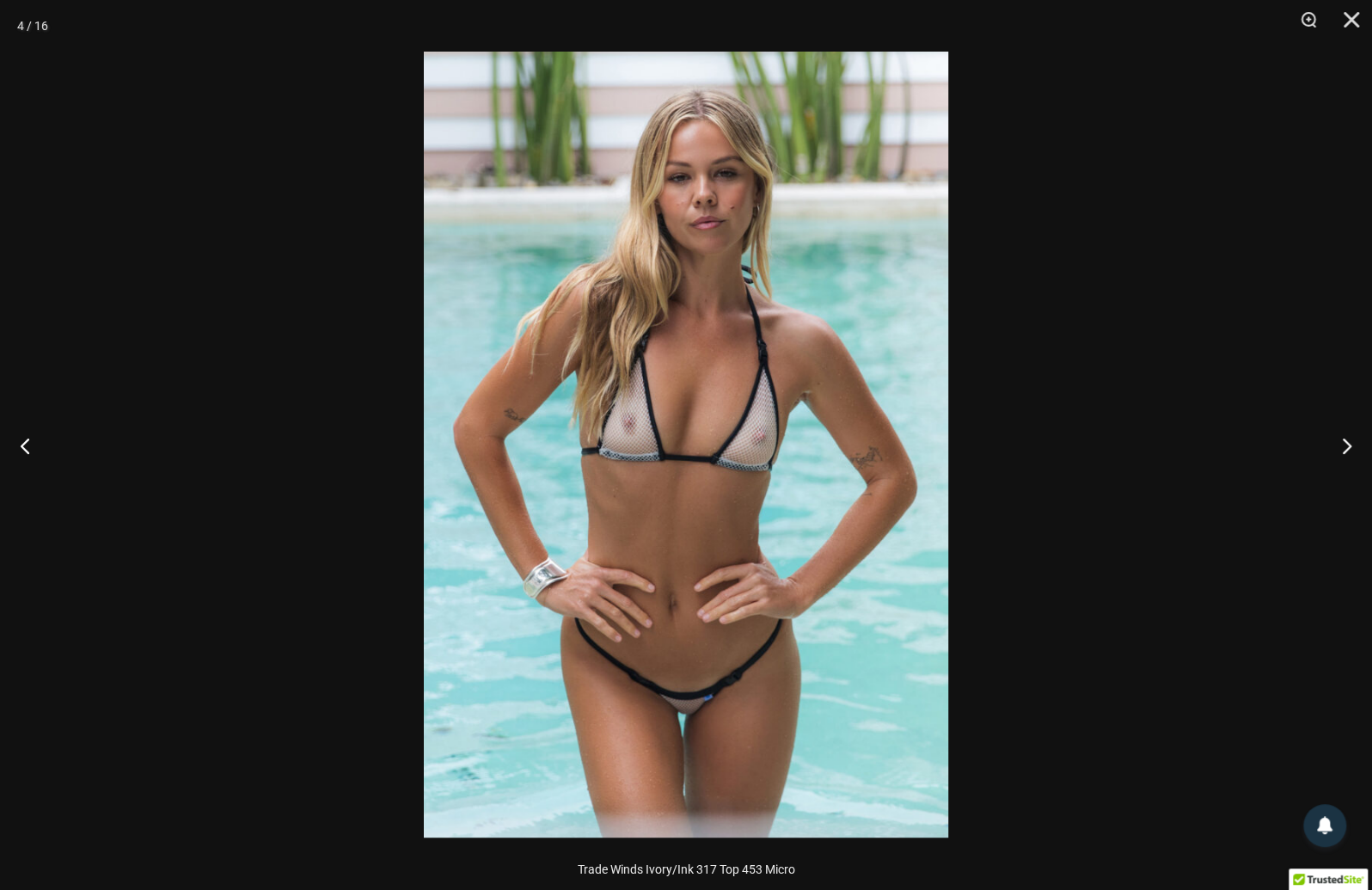
click at [1083, 563] on div at bounding box center [686, 445] width 1372 height 890
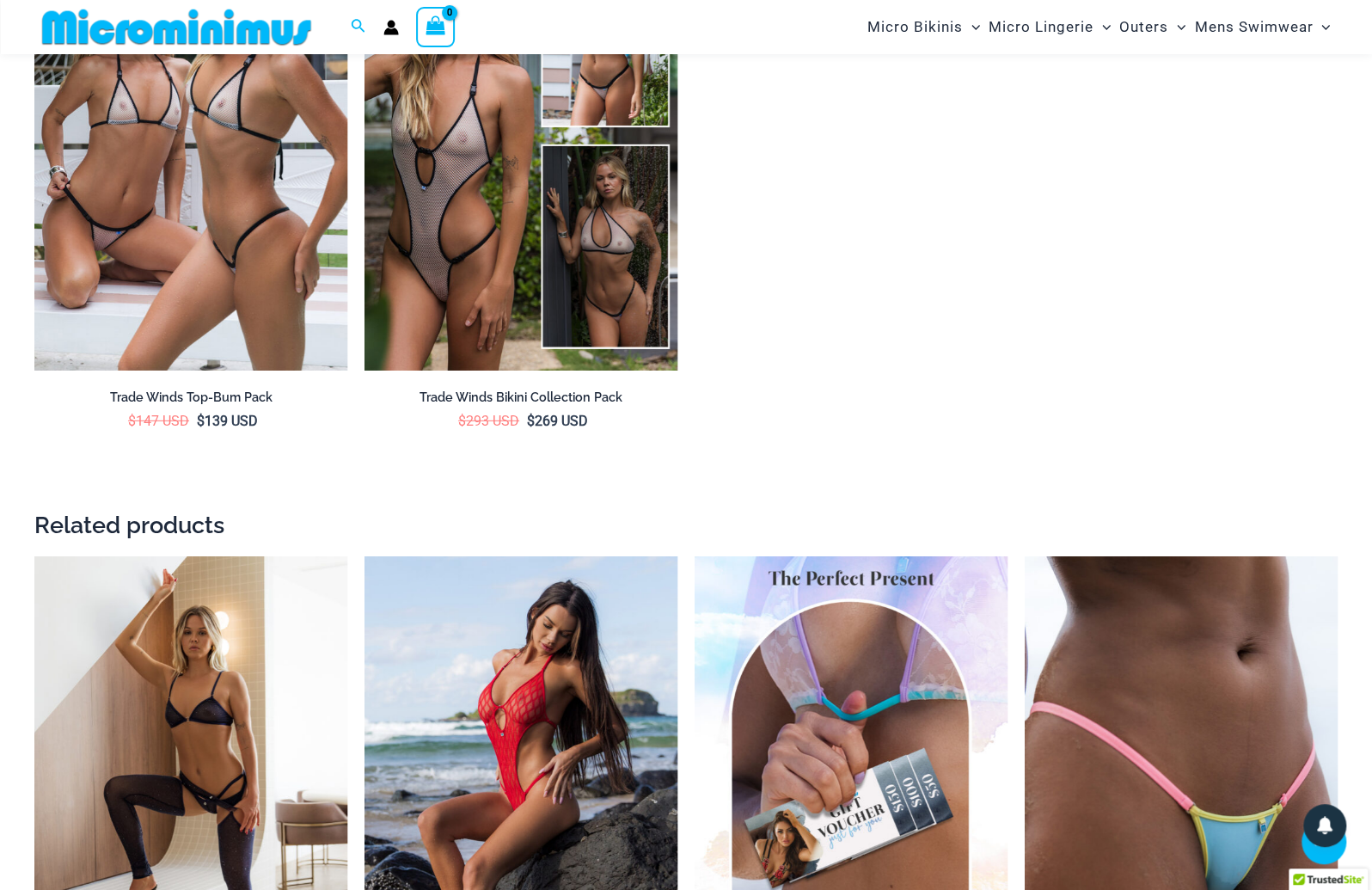
scroll to position [3163, 0]
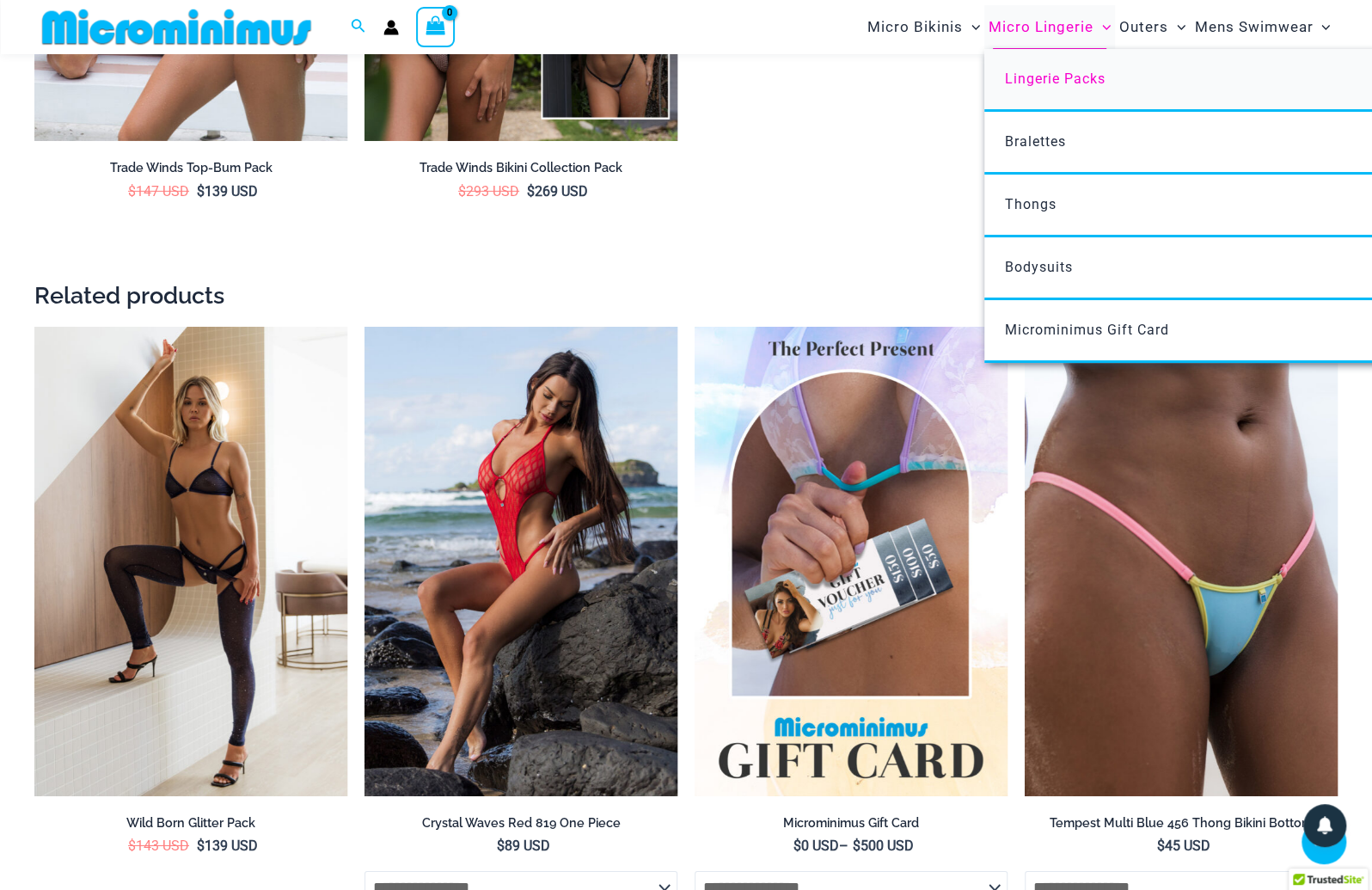
click at [1043, 85] on span "Lingerie Packs" at bounding box center [1056, 78] width 101 height 16
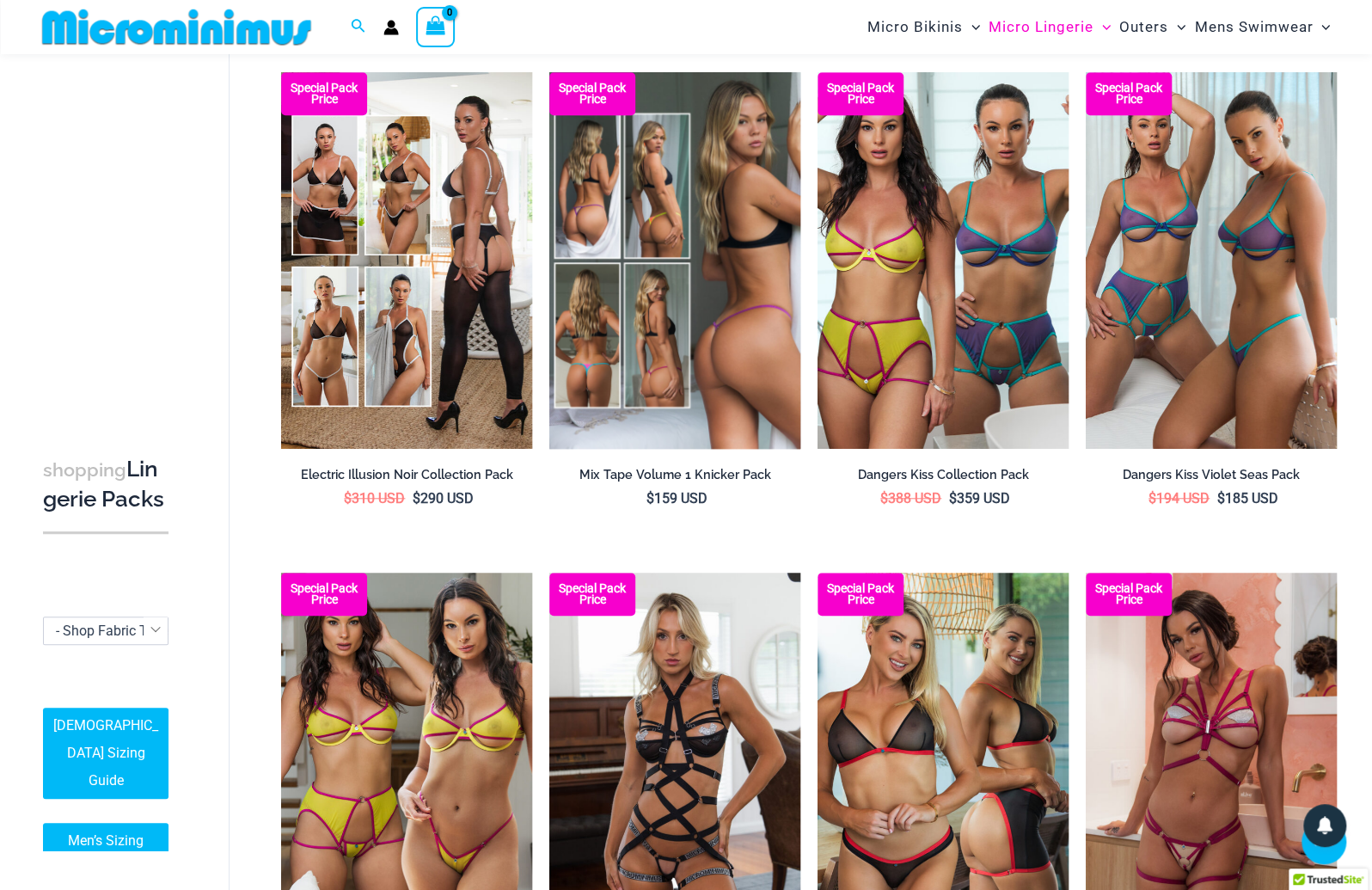
scroll to position [686, 0]
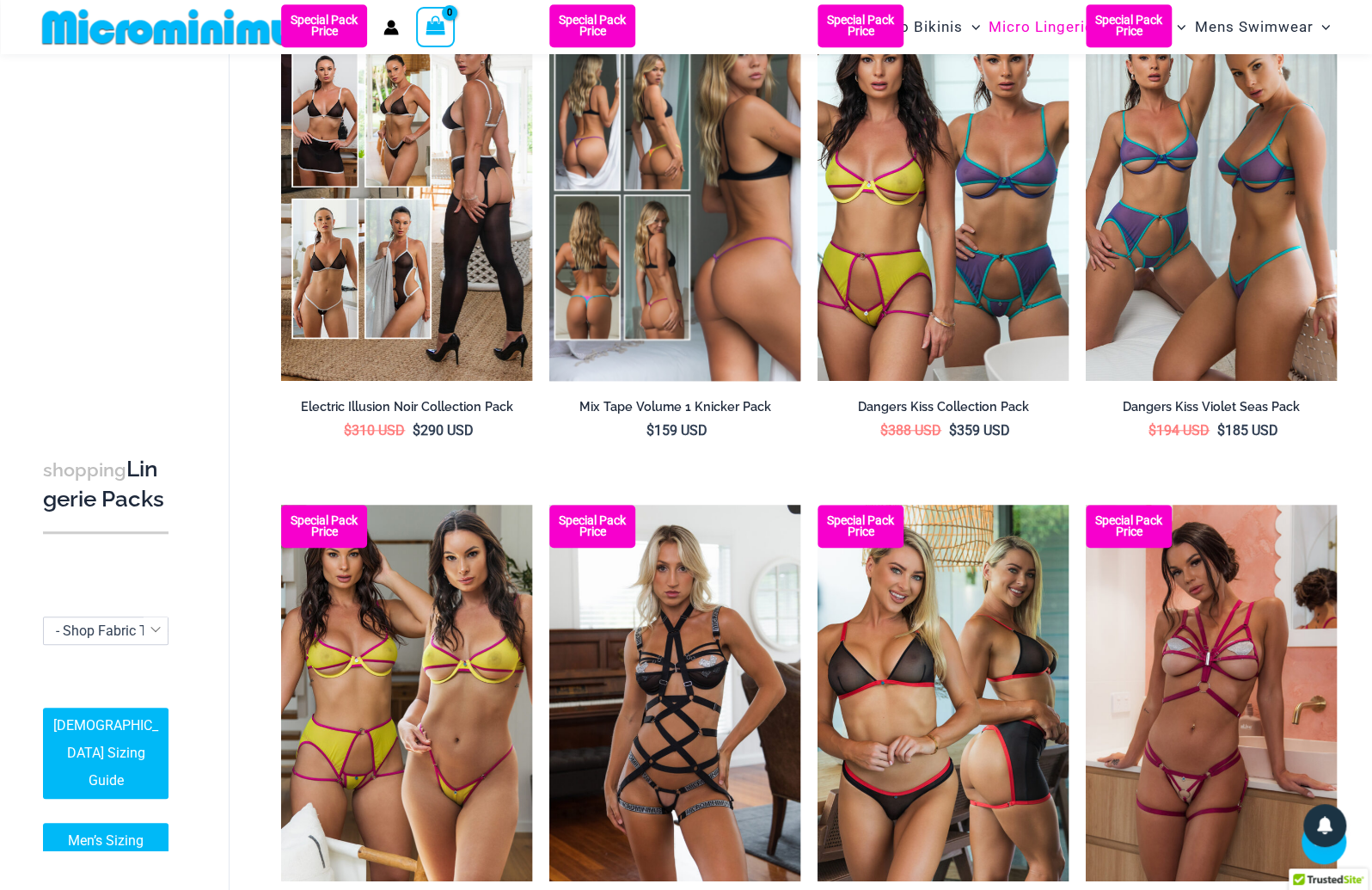
click at [652, 208] on img at bounding box center [674, 192] width 251 height 376
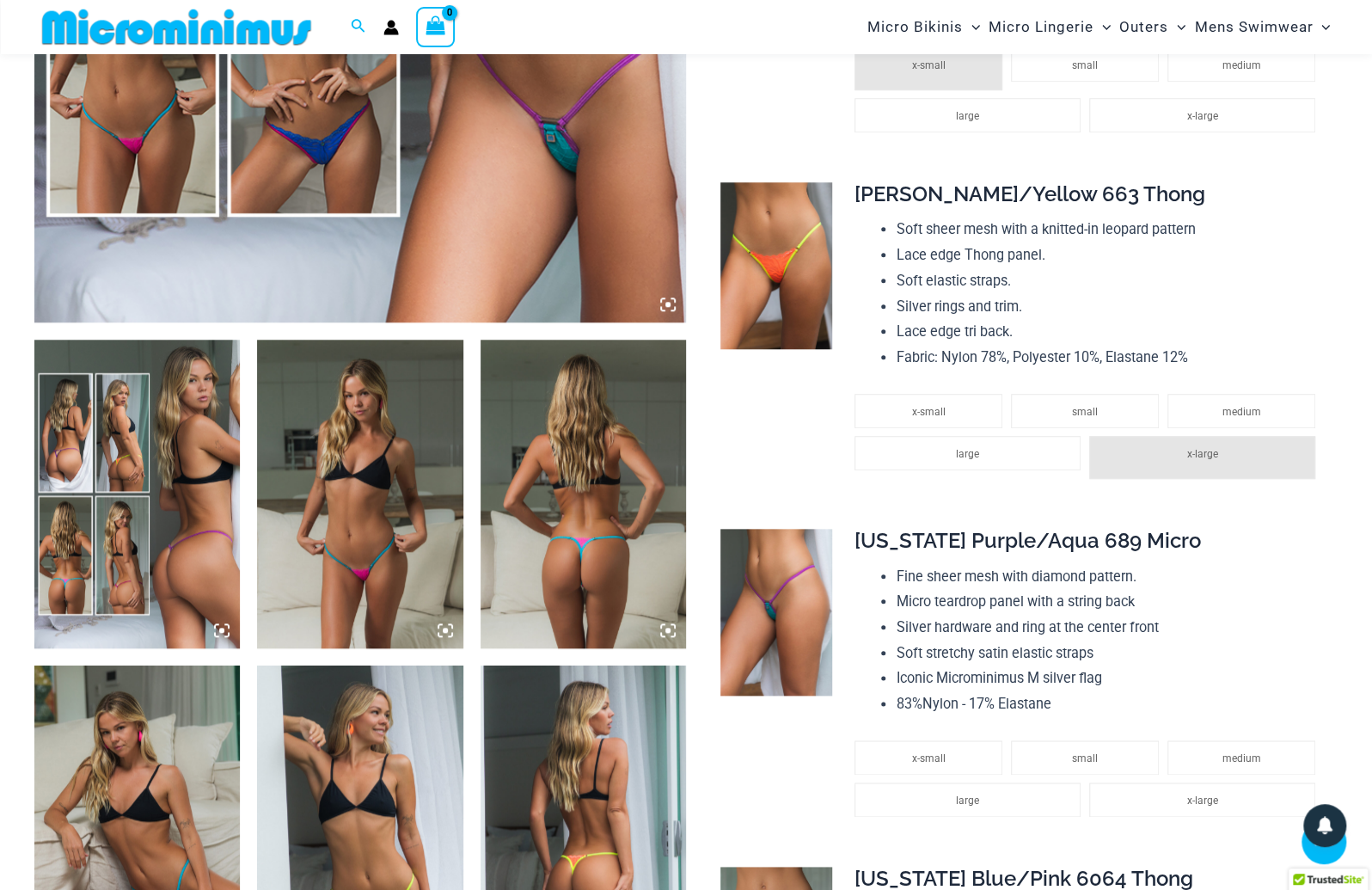
scroll to position [917, 0]
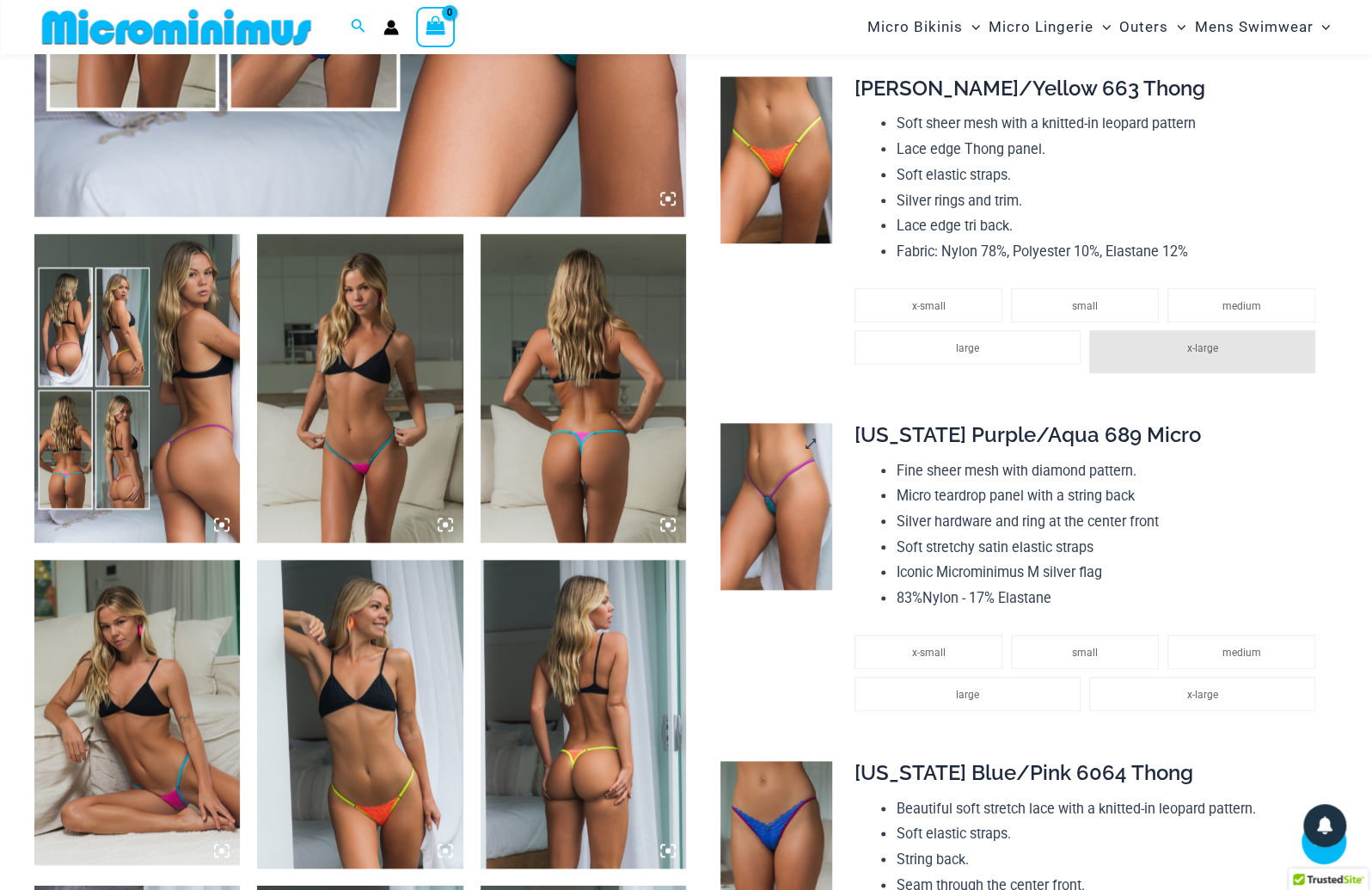
click at [773, 479] on img at bounding box center [776, 506] width 111 height 166
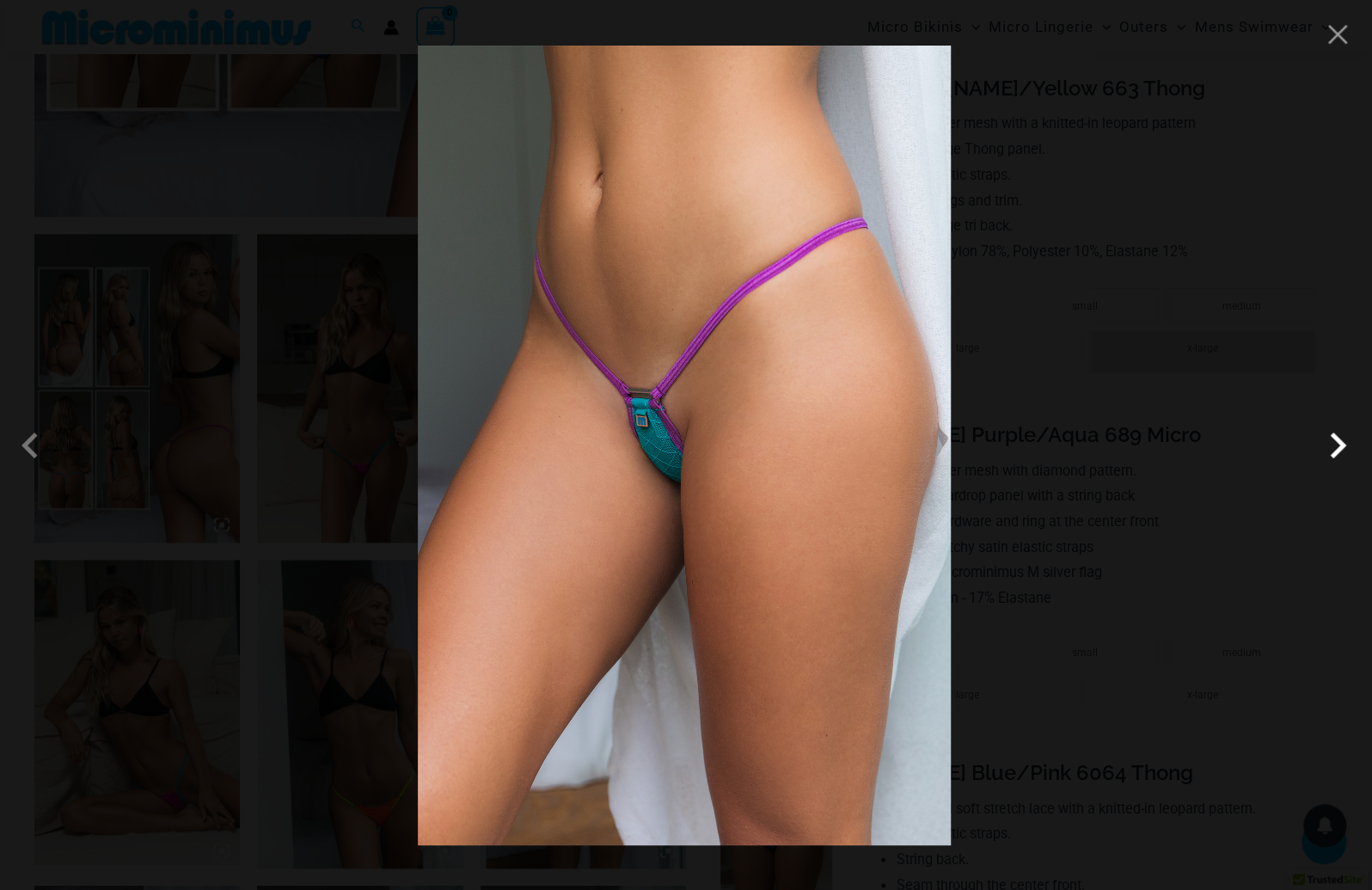
click at [1325, 454] on span at bounding box center [1337, 445] width 51 height 51
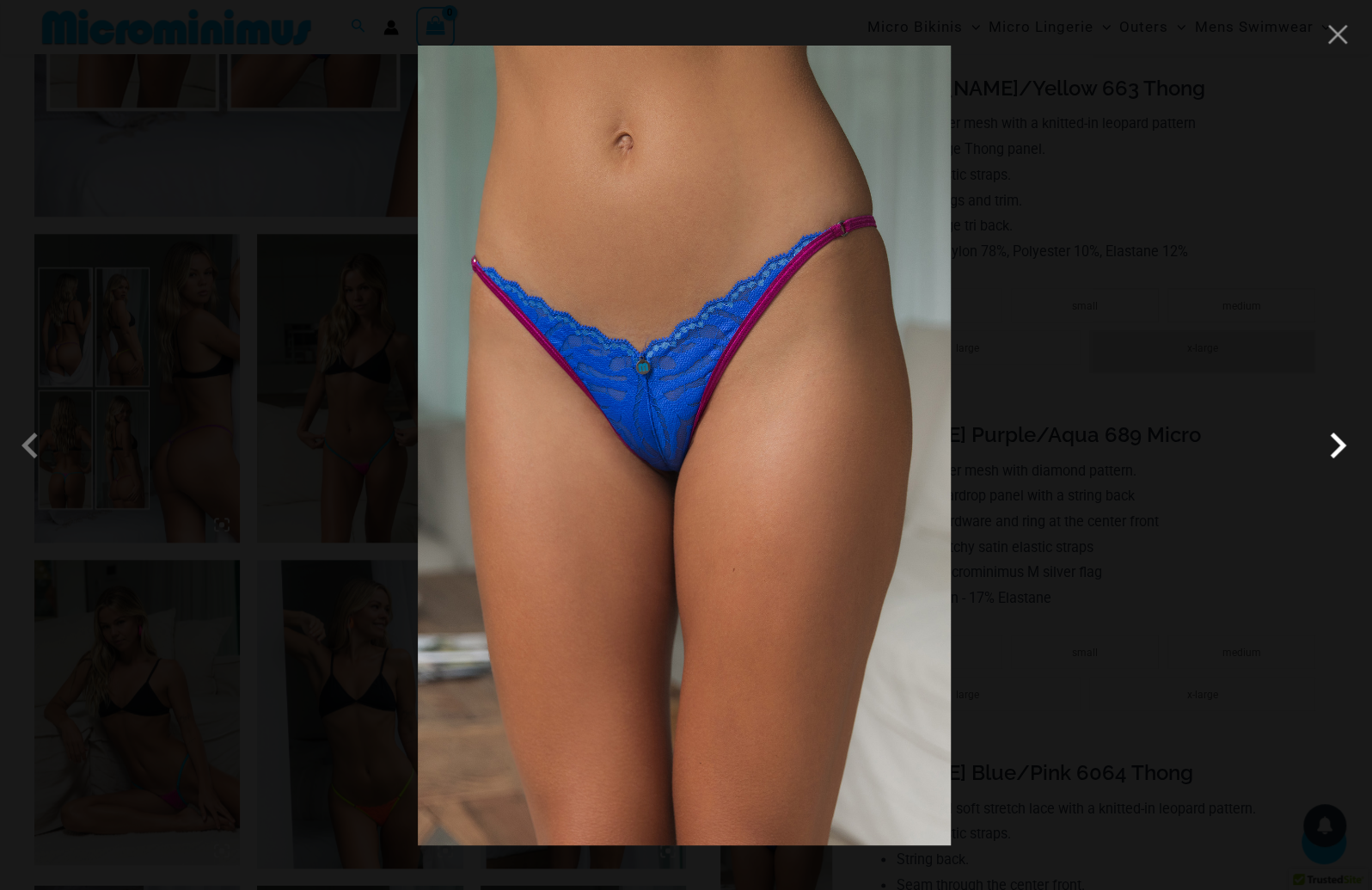
click at [1325, 454] on span at bounding box center [1337, 445] width 51 height 51
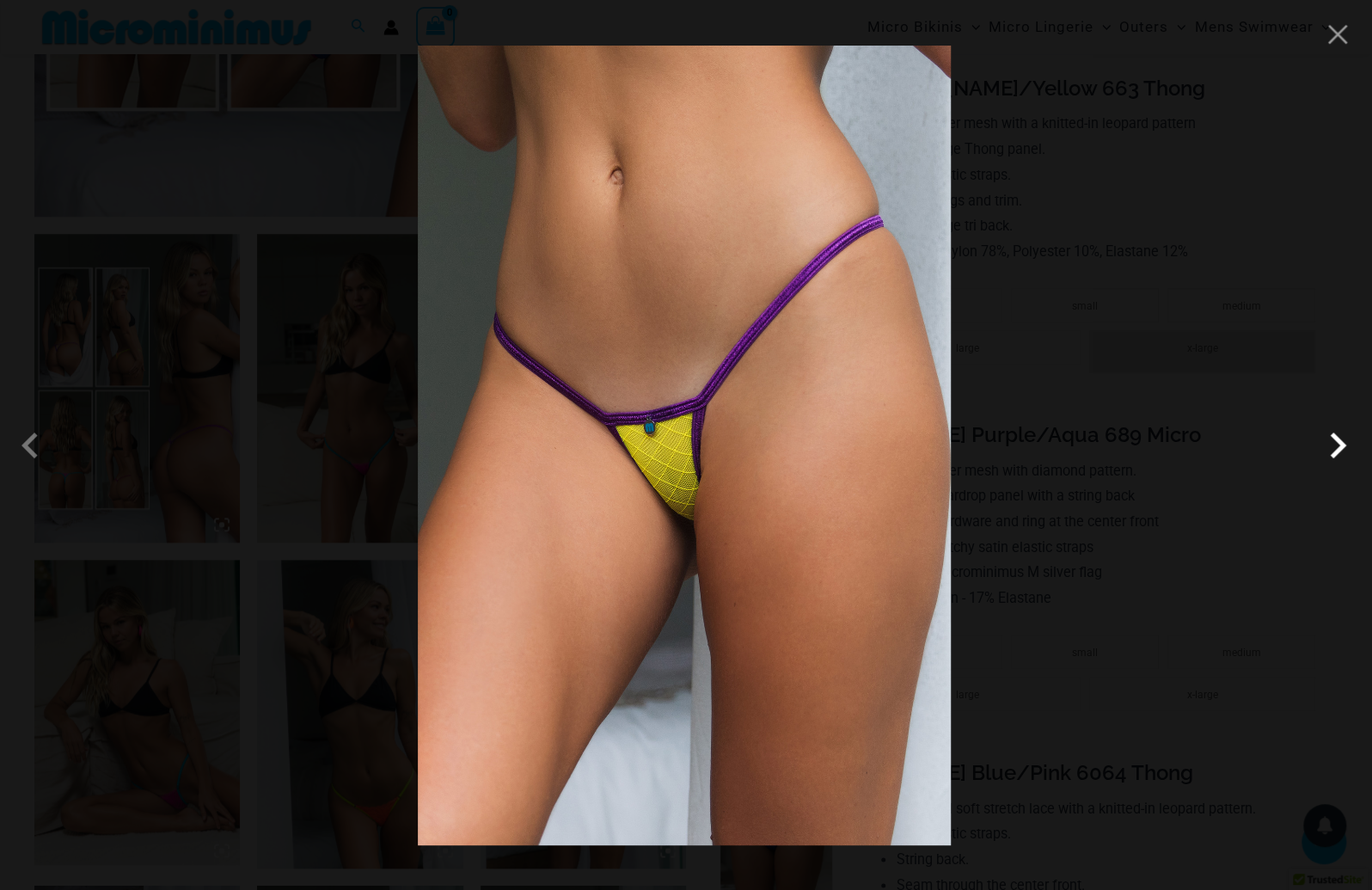
click at [1337, 449] on span at bounding box center [1337, 445] width 51 height 51
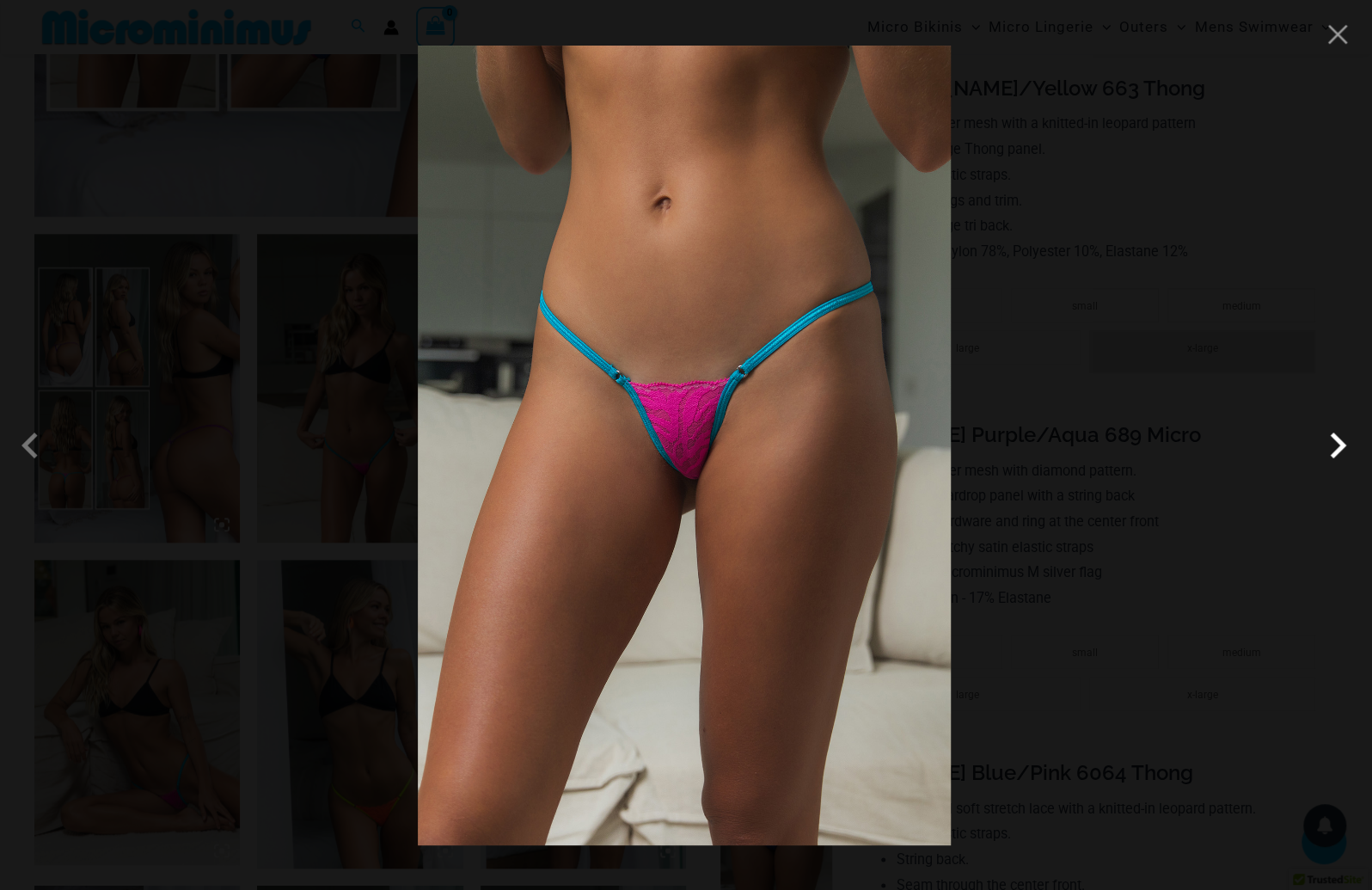
click at [1335, 446] on span at bounding box center [1337, 445] width 51 height 51
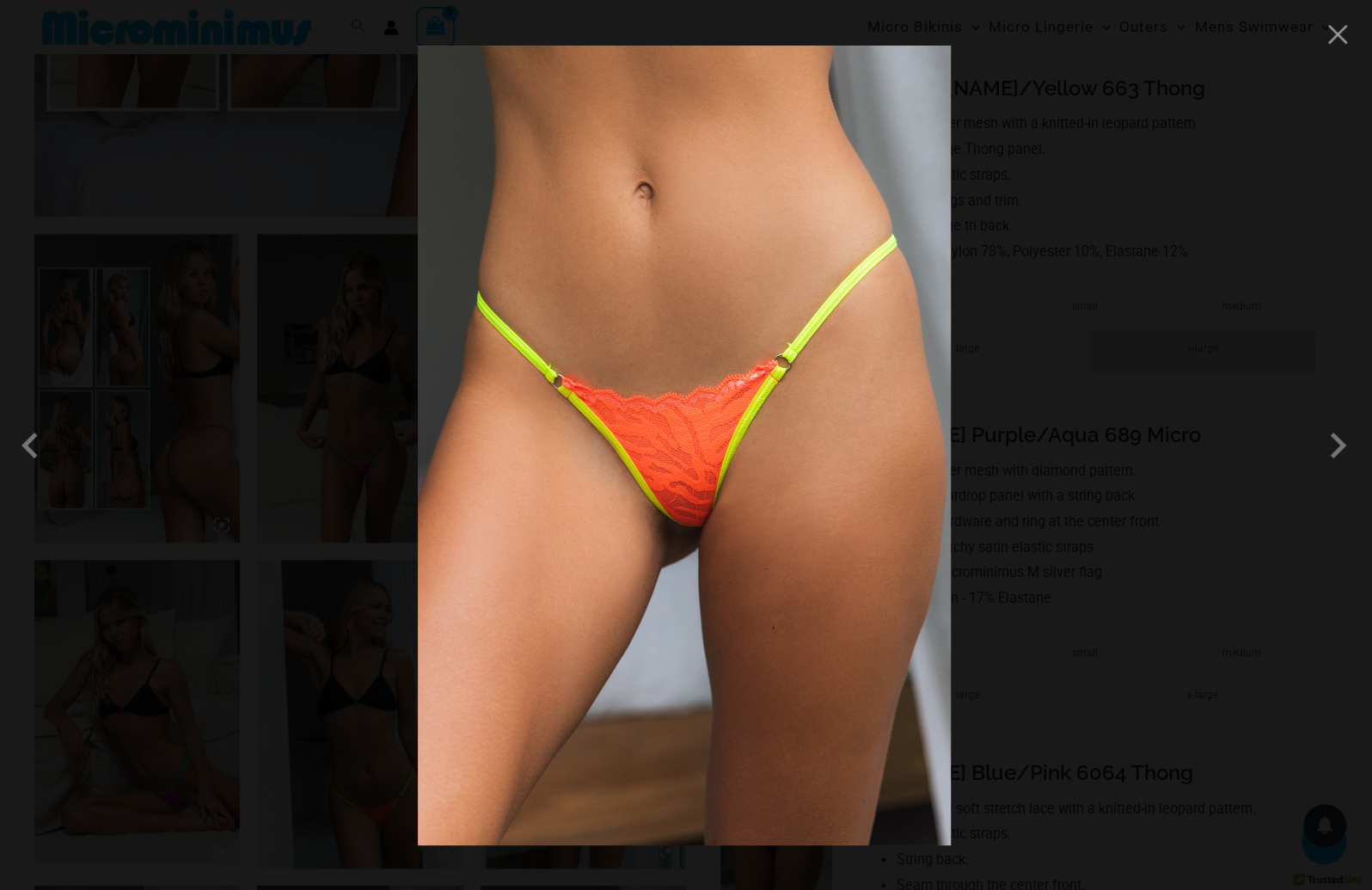
click at [1245, 454] on div at bounding box center [686, 445] width 1372 height 890
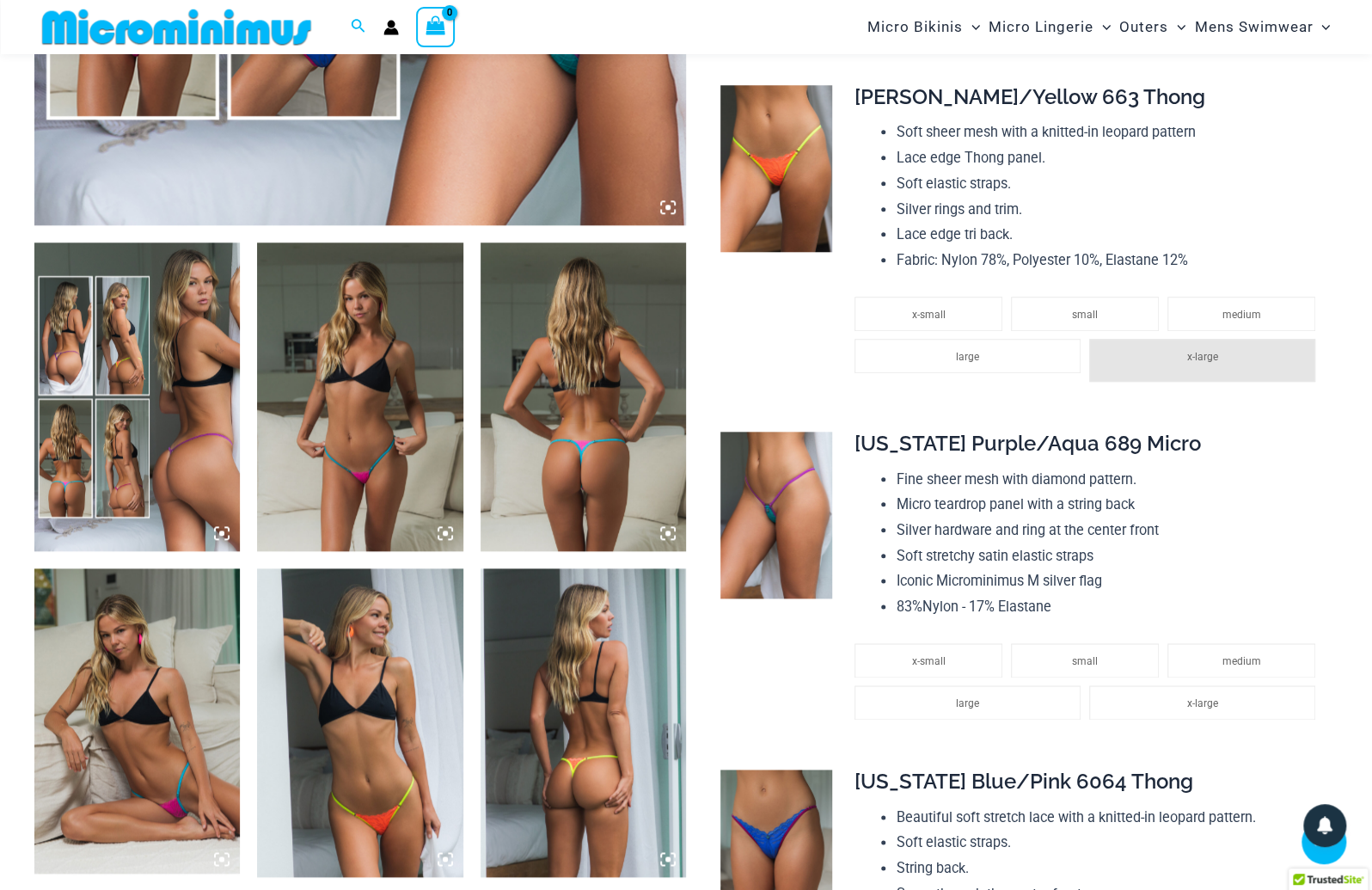
scroll to position [929, 0]
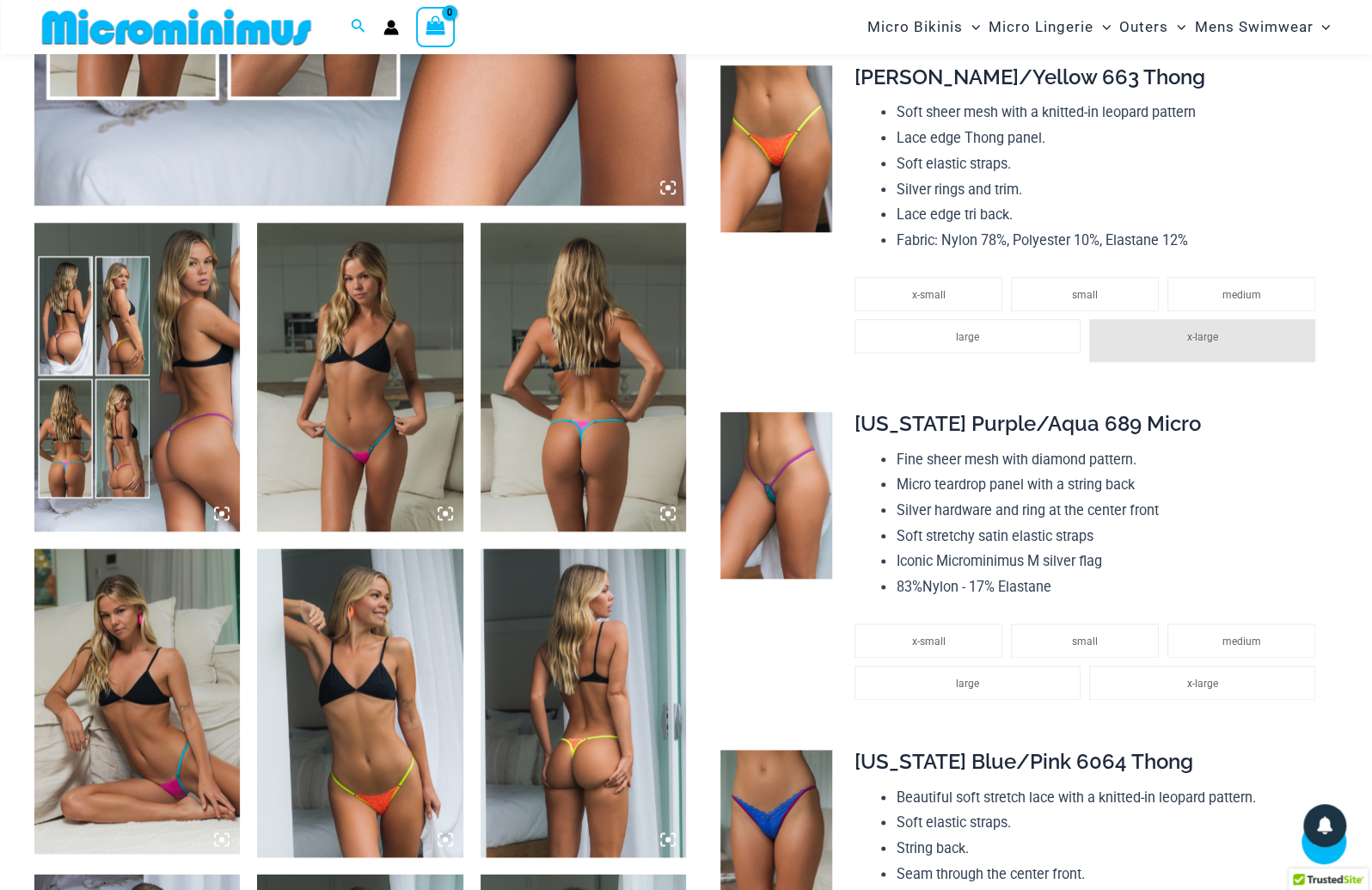
click at [146, 664] on img at bounding box center [137, 702] width 205 height 309
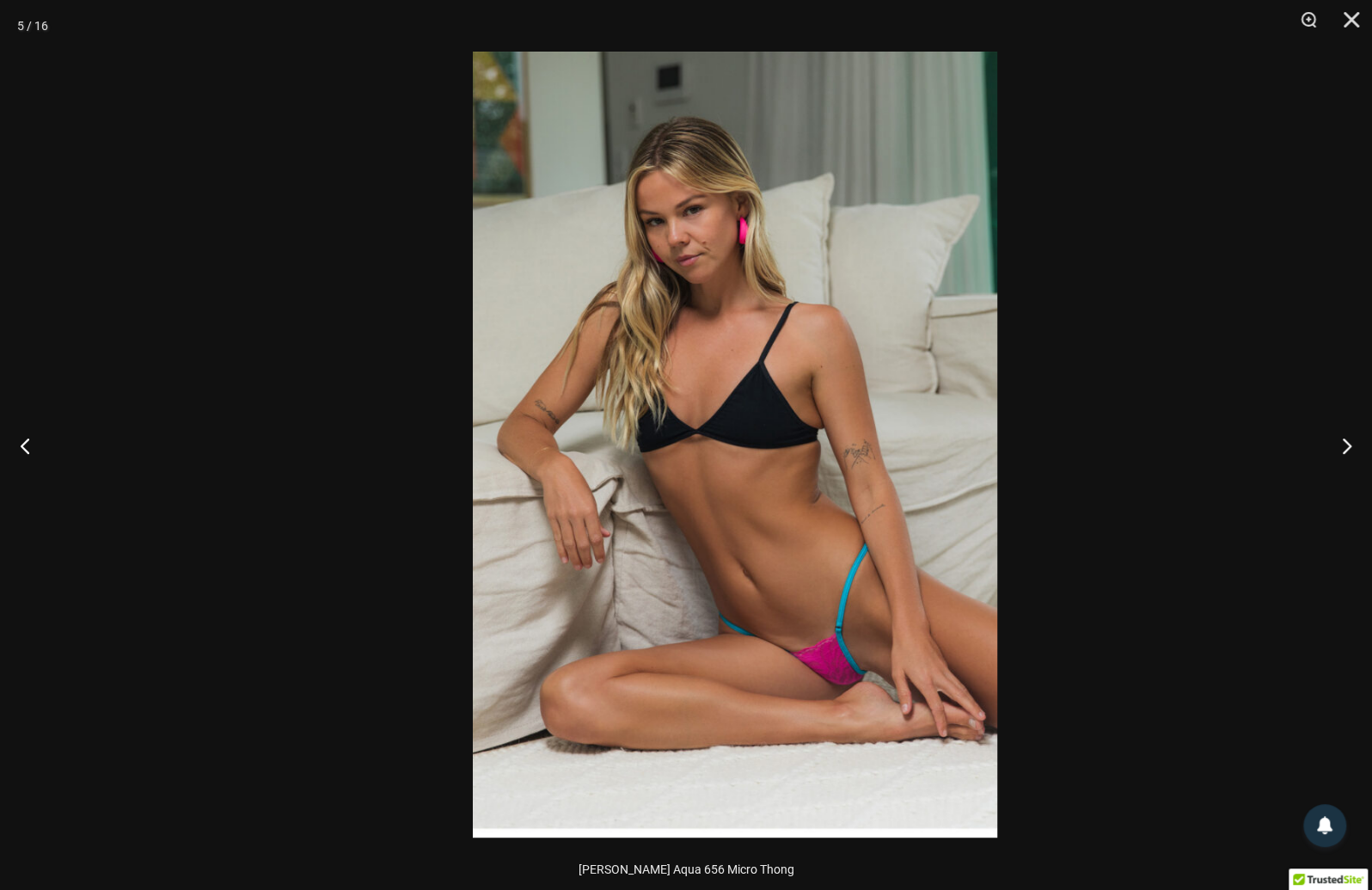
click at [783, 624] on img at bounding box center [735, 444] width 524 height 786
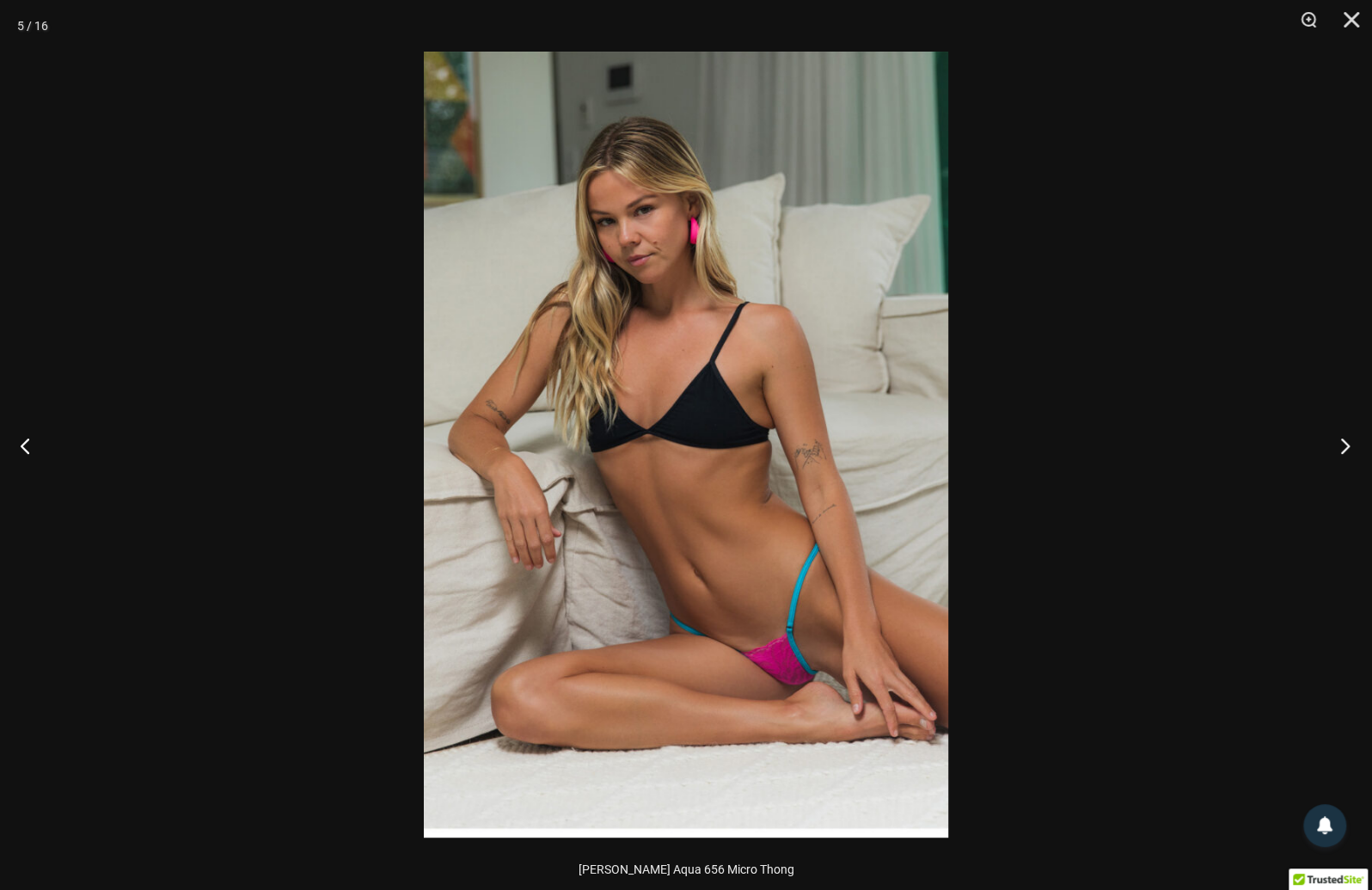
click at [1342, 443] on button "Next" at bounding box center [1339, 445] width 65 height 86
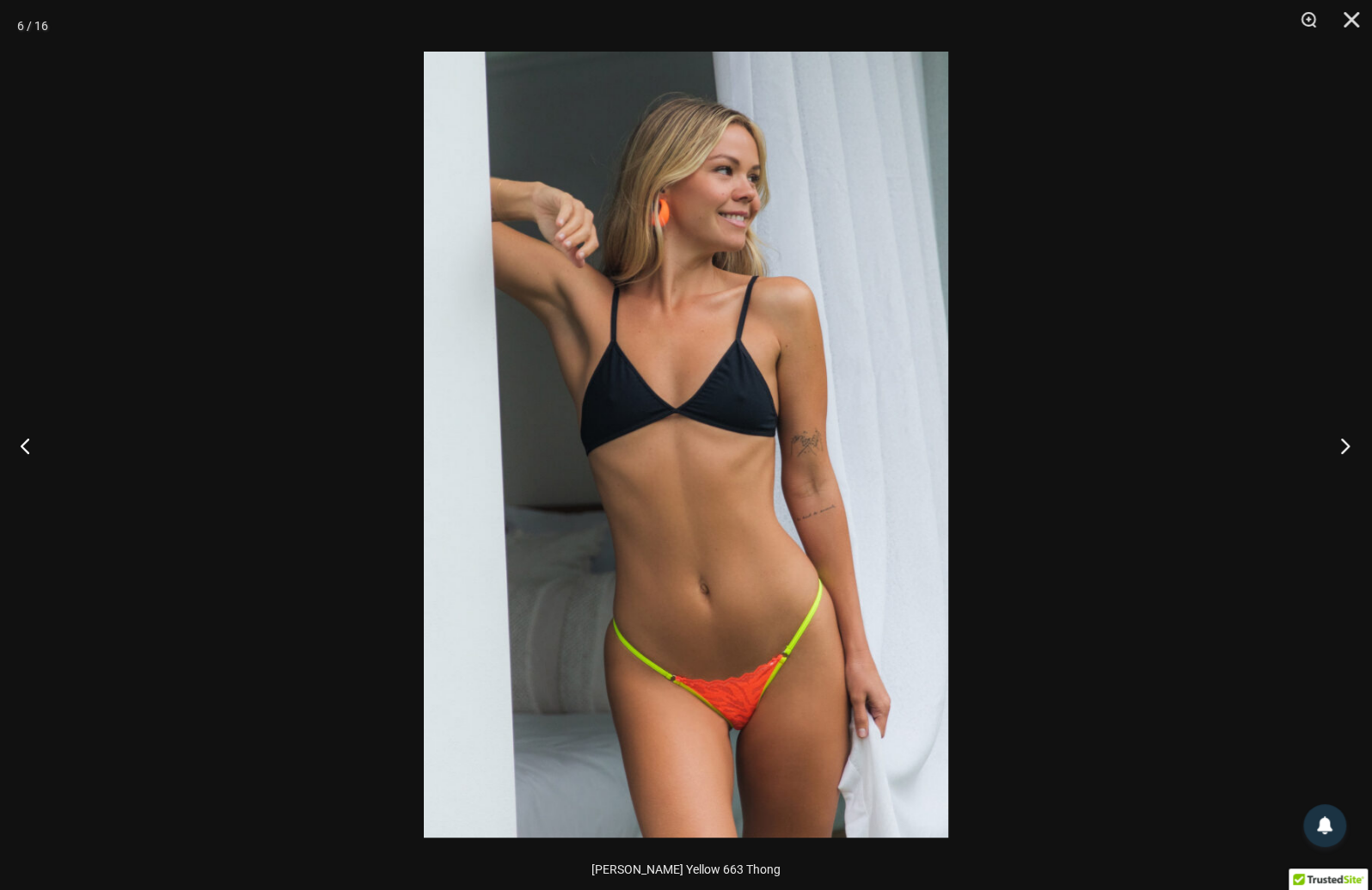
click at [1342, 443] on button "Next" at bounding box center [1339, 445] width 65 height 86
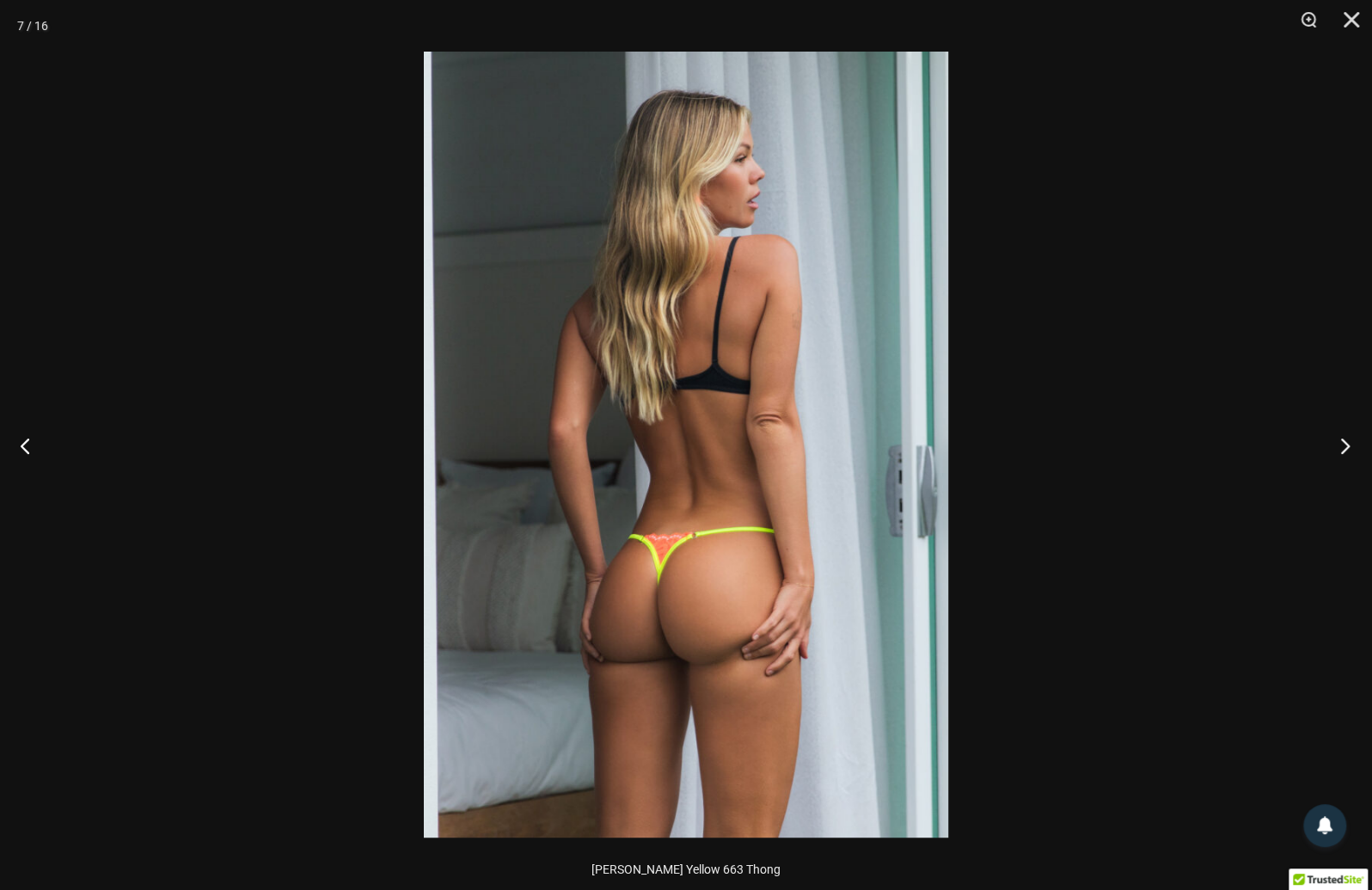
click at [1342, 443] on button "Next" at bounding box center [1339, 445] width 65 height 86
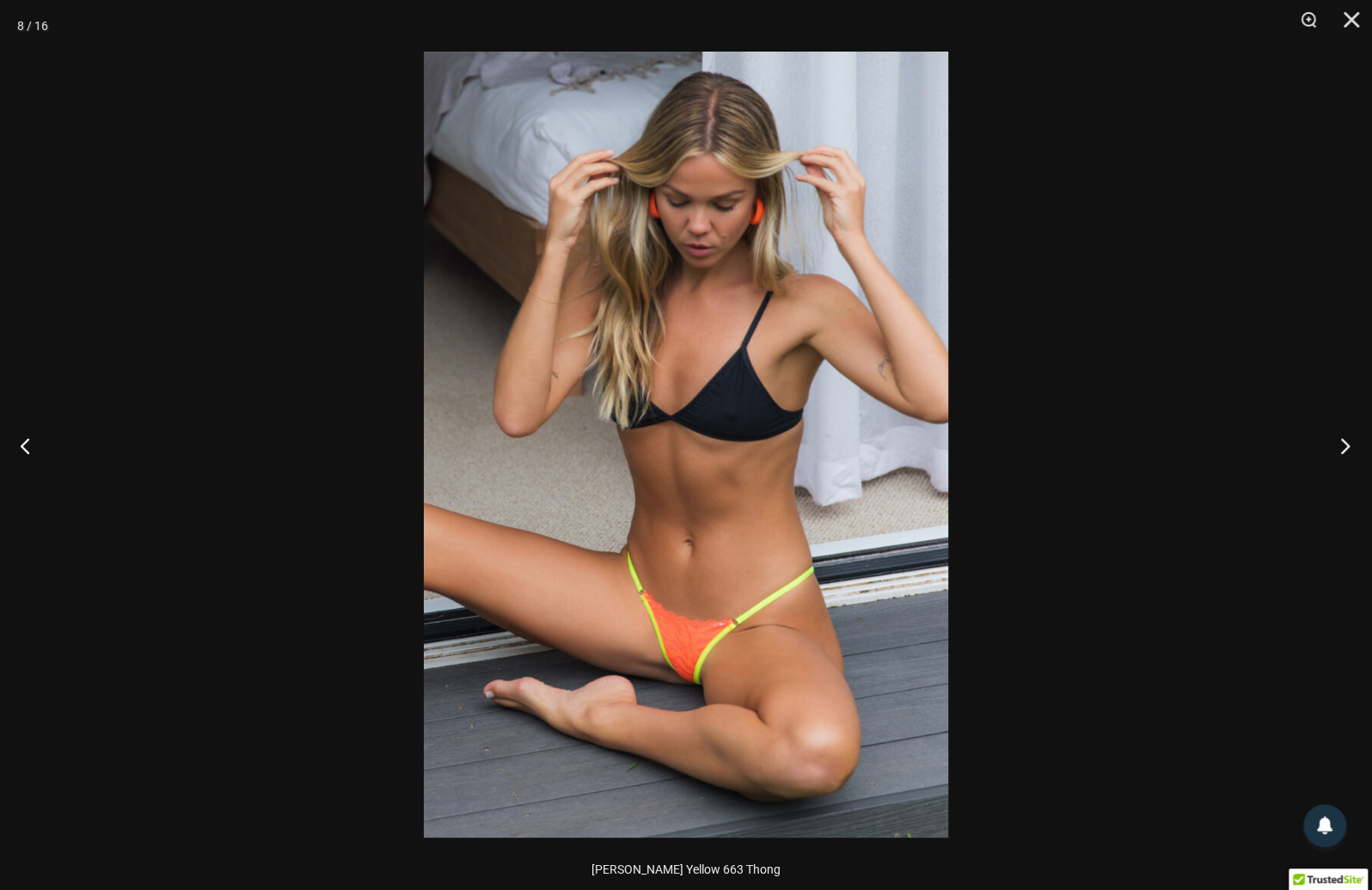
click at [1337, 449] on button "Next" at bounding box center [1339, 445] width 65 height 86
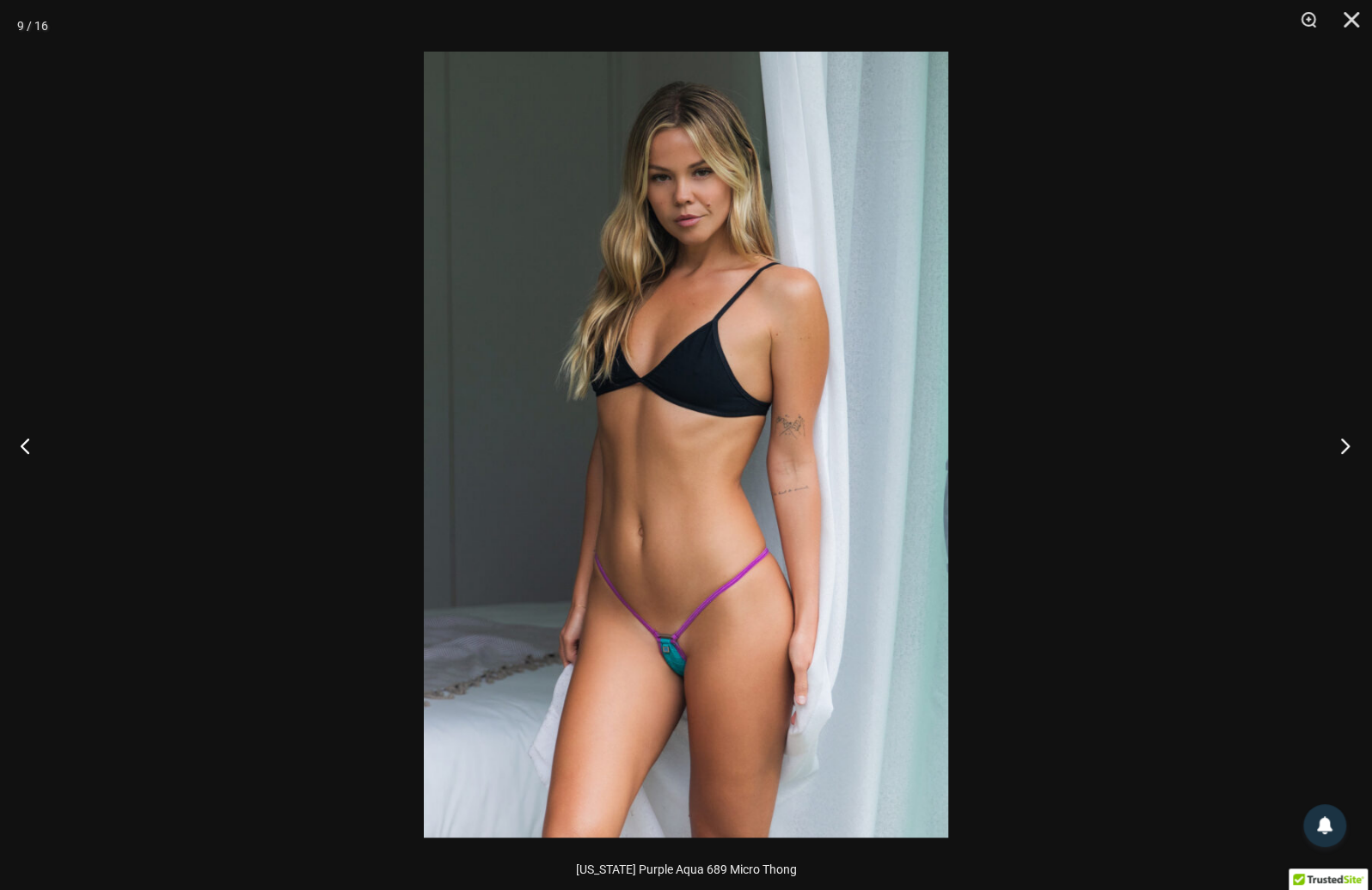
click at [1345, 451] on button "Next" at bounding box center [1339, 445] width 65 height 86
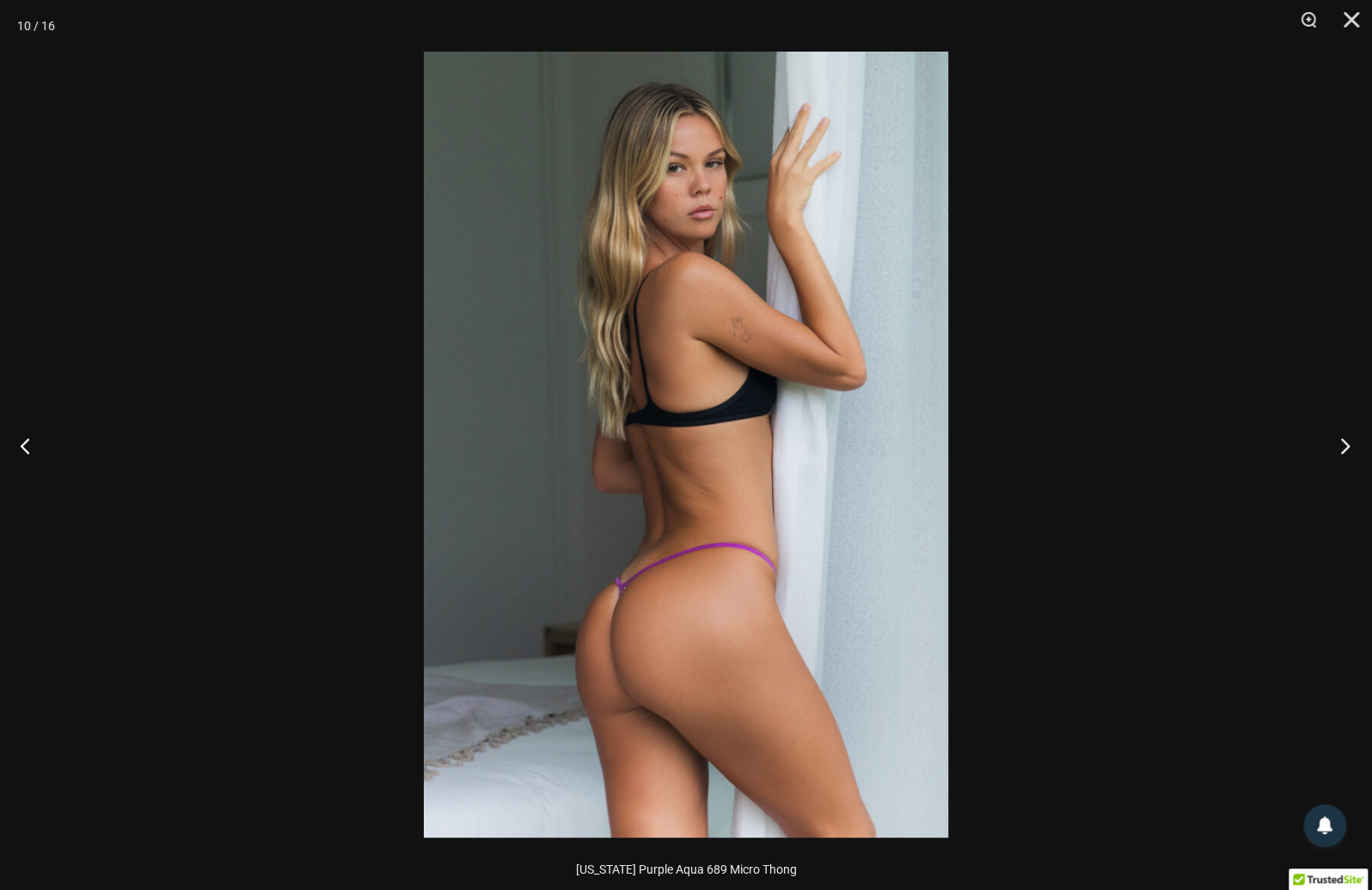
click at [1345, 451] on button "Next" at bounding box center [1339, 445] width 65 height 86
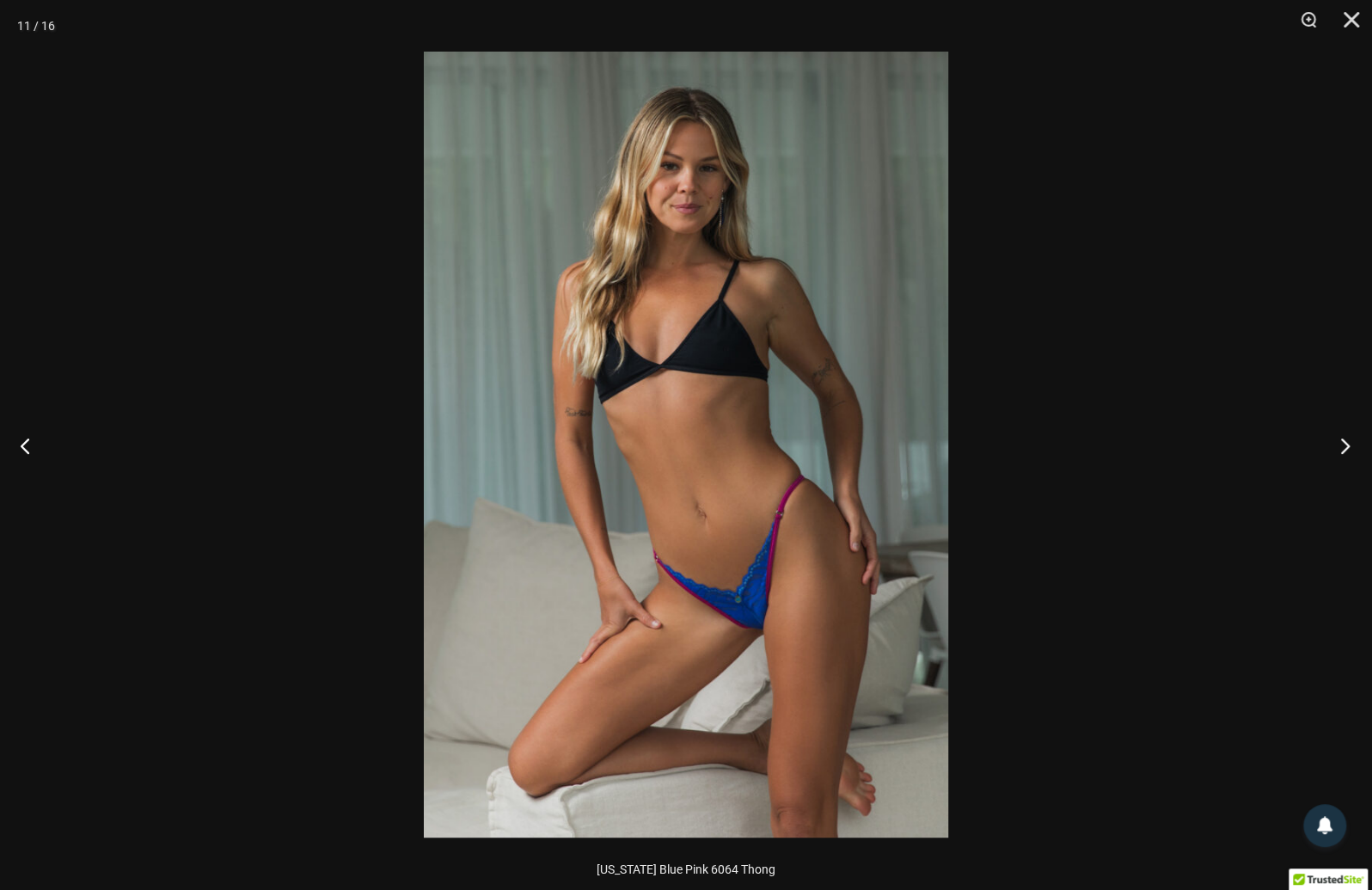
click at [1345, 451] on button "Next" at bounding box center [1339, 445] width 65 height 86
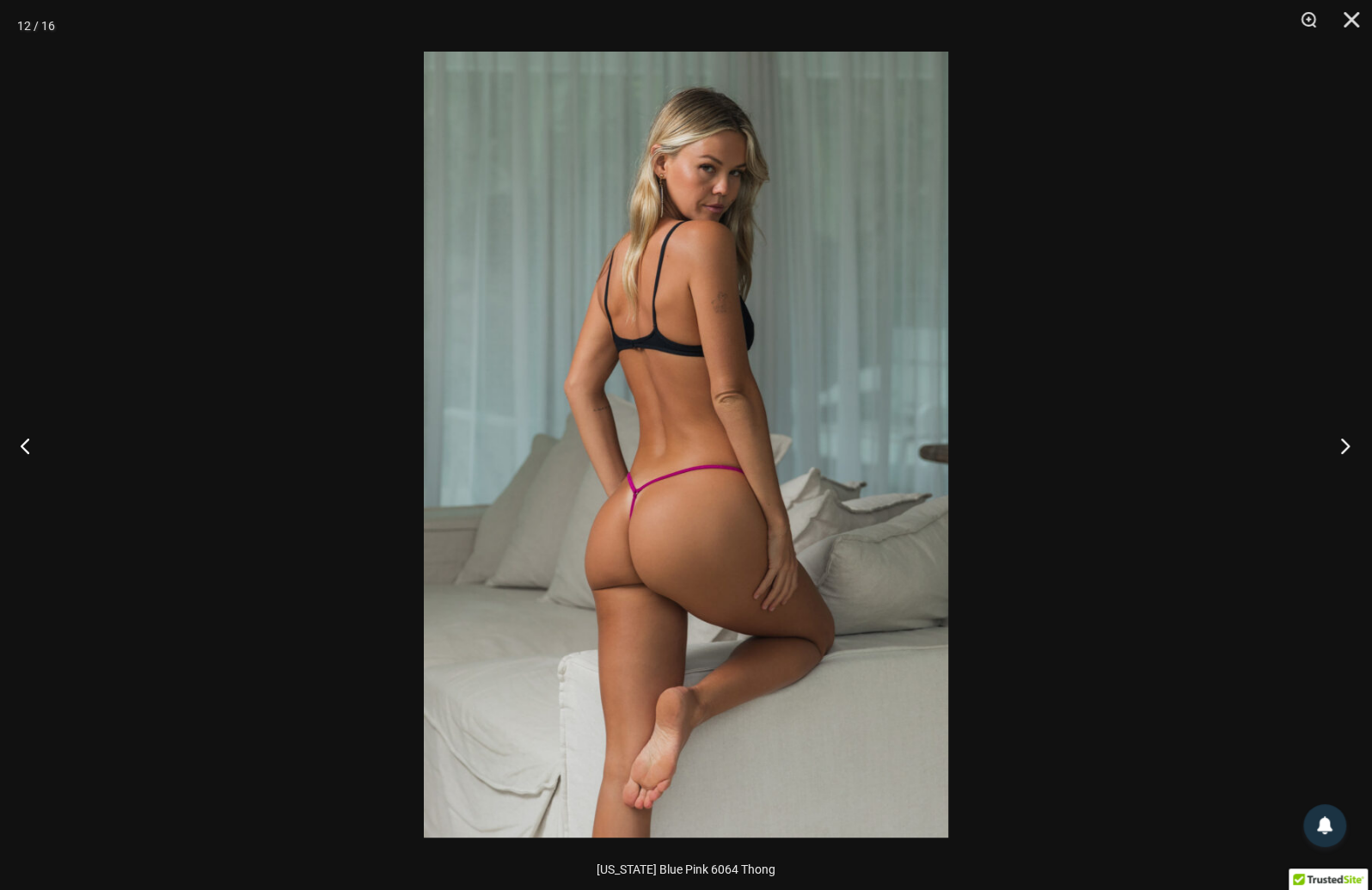
click at [1345, 451] on button "Next" at bounding box center [1339, 445] width 65 height 86
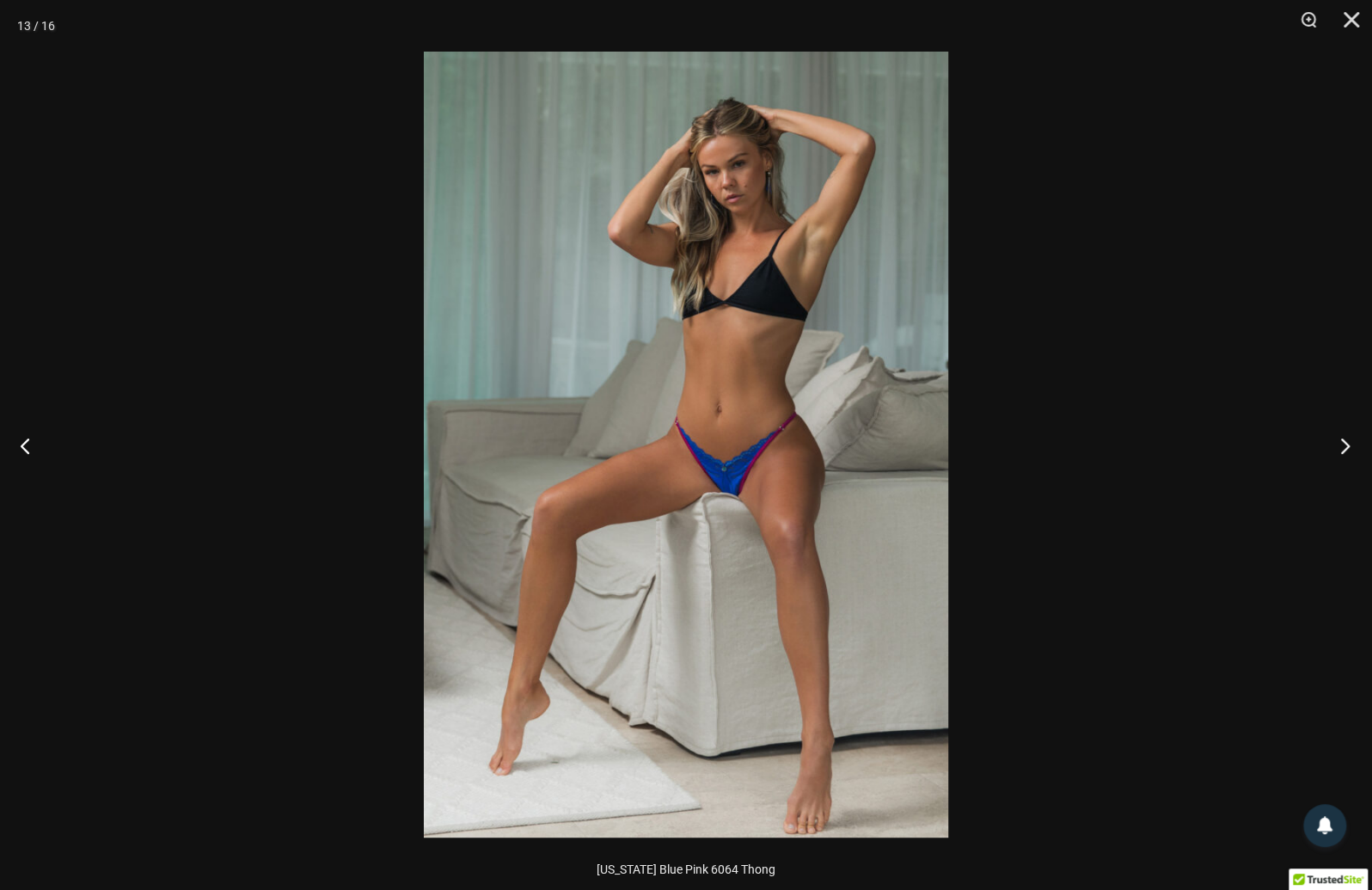
click at [1345, 451] on button "Next" at bounding box center [1339, 445] width 65 height 86
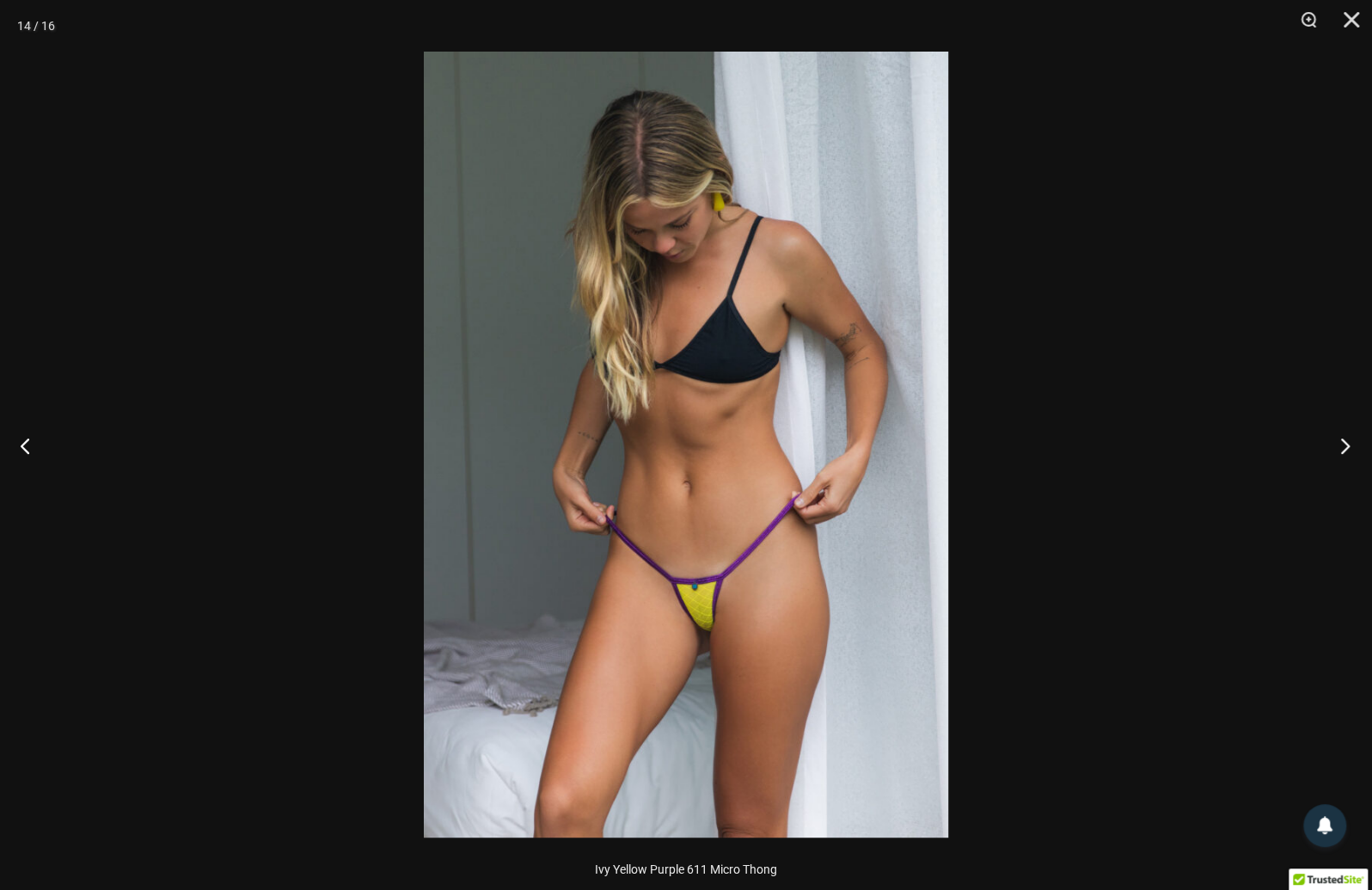
click at [1340, 447] on button "Next" at bounding box center [1339, 445] width 65 height 86
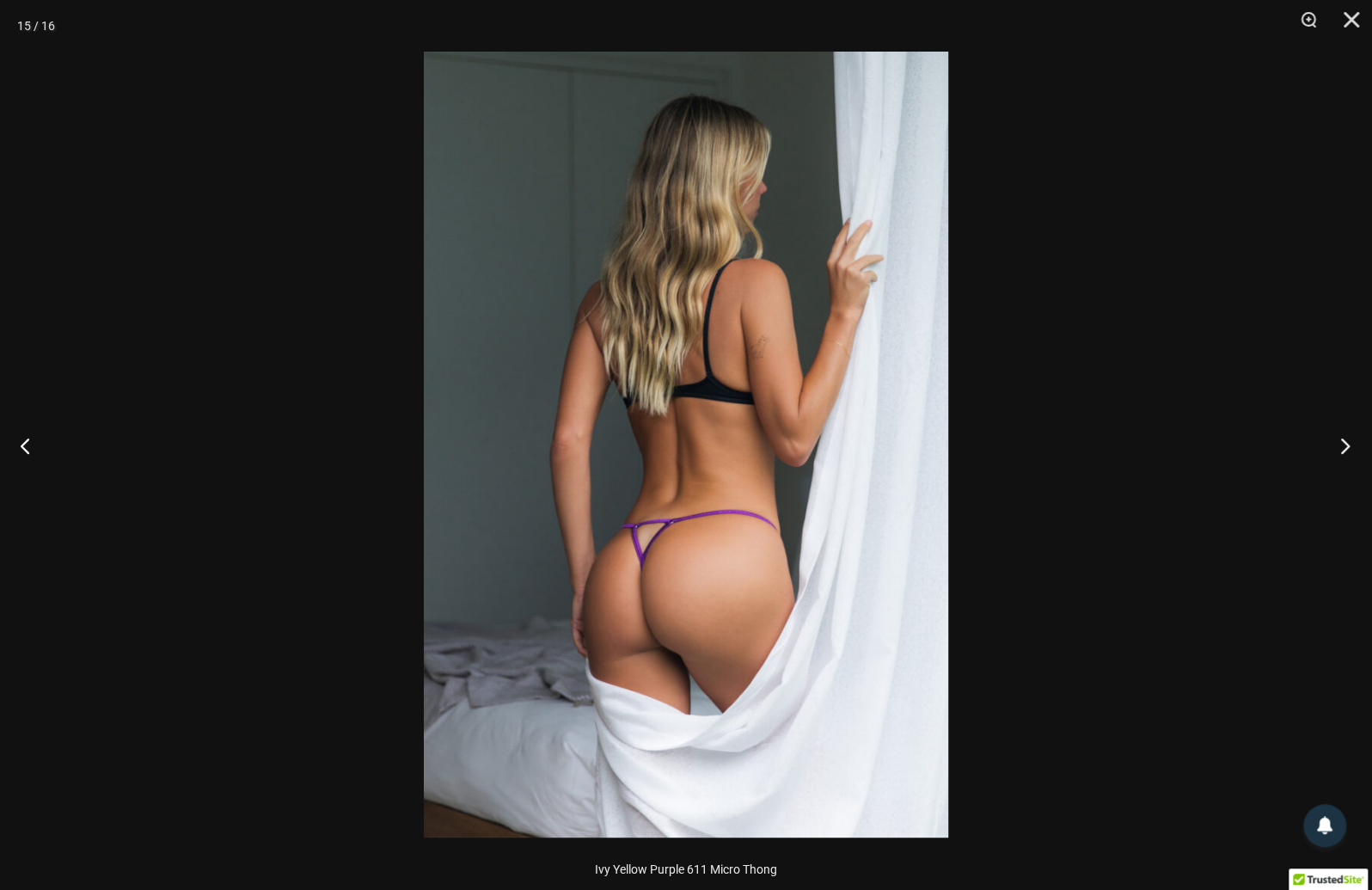
click at [1341, 447] on button "Next" at bounding box center [1339, 445] width 65 height 86
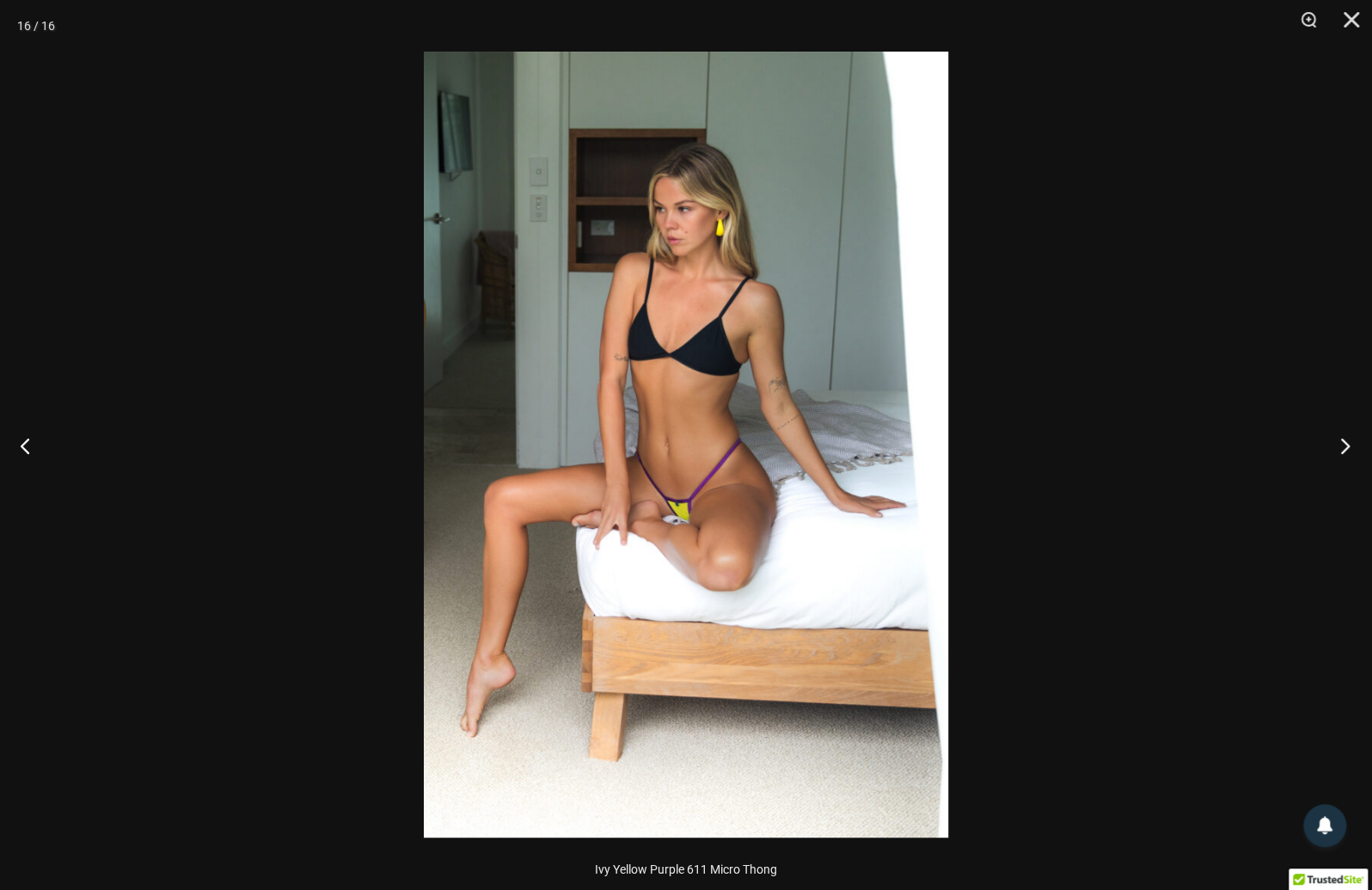
click at [1341, 447] on button "Next" at bounding box center [1339, 445] width 65 height 86
